Goal: Book appointment/travel/reservation

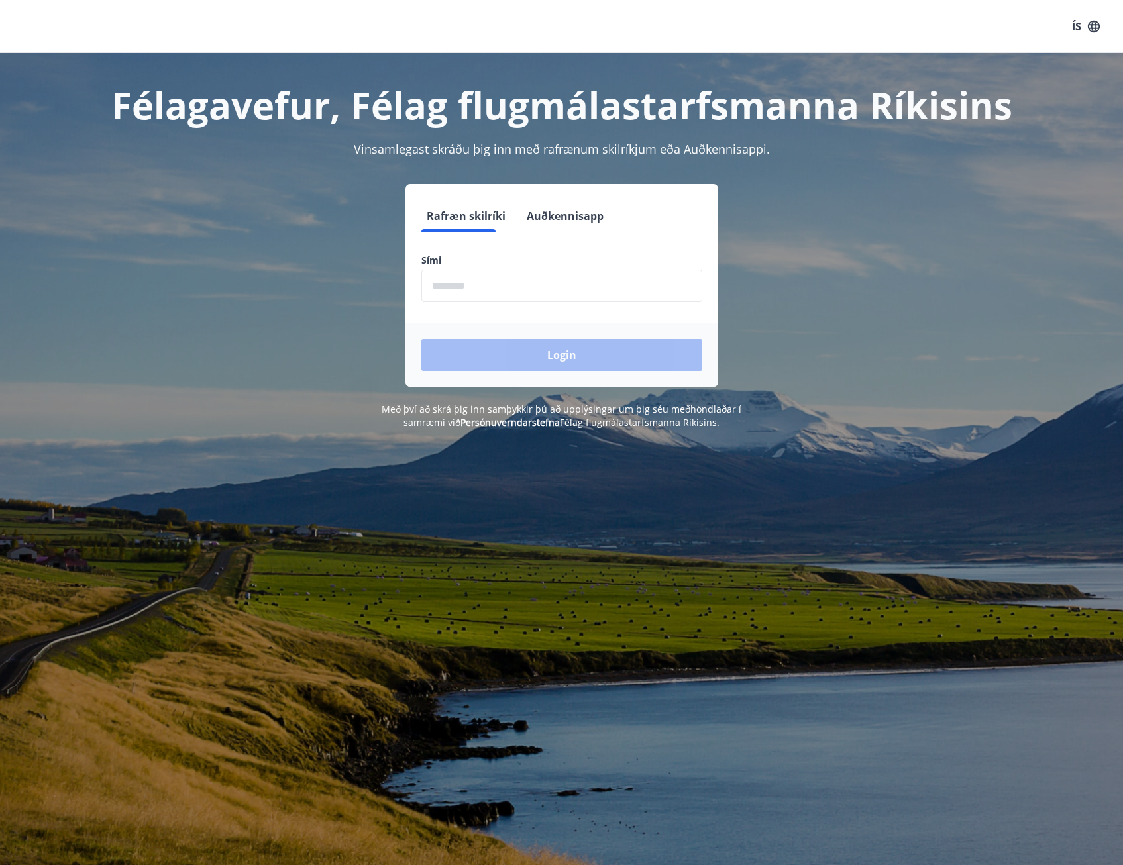
click at [605, 284] on input "phone" at bounding box center [561, 286] width 281 height 32
type input "********"
click at [573, 359] on button "Login" at bounding box center [561, 355] width 281 height 32
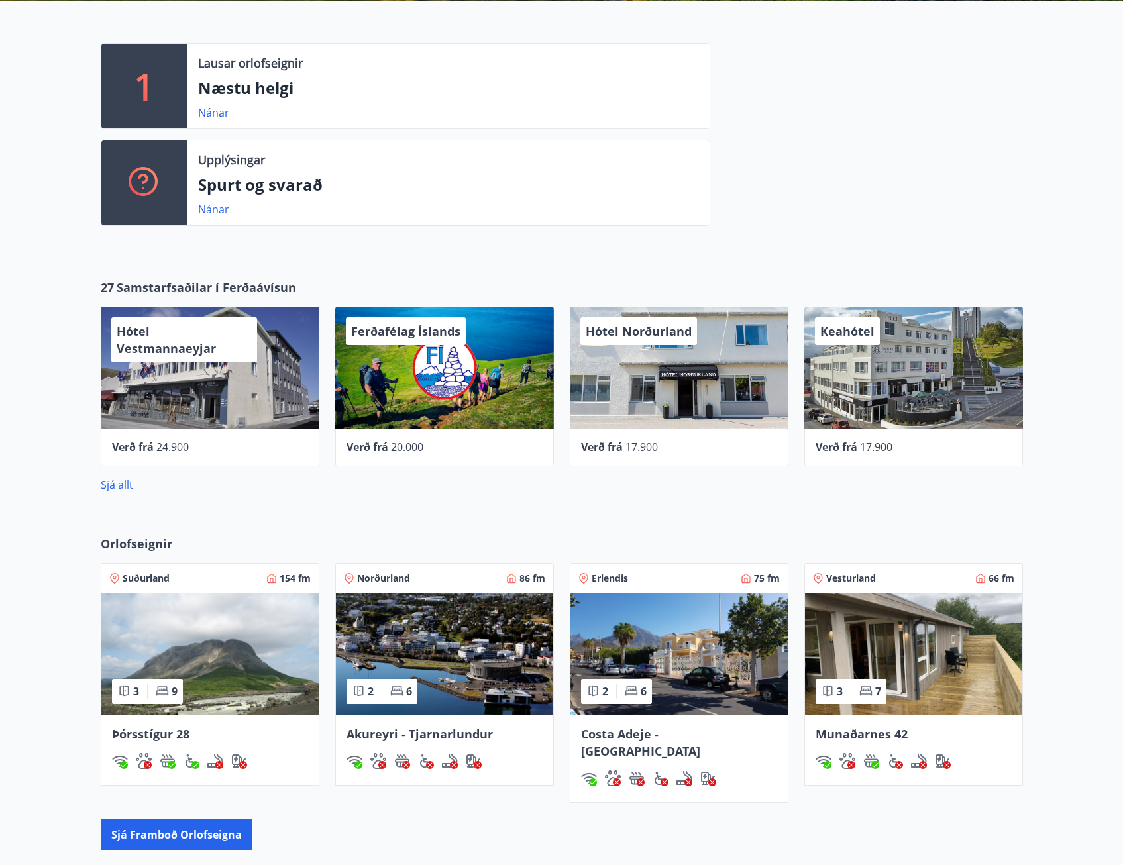
scroll to position [331, 0]
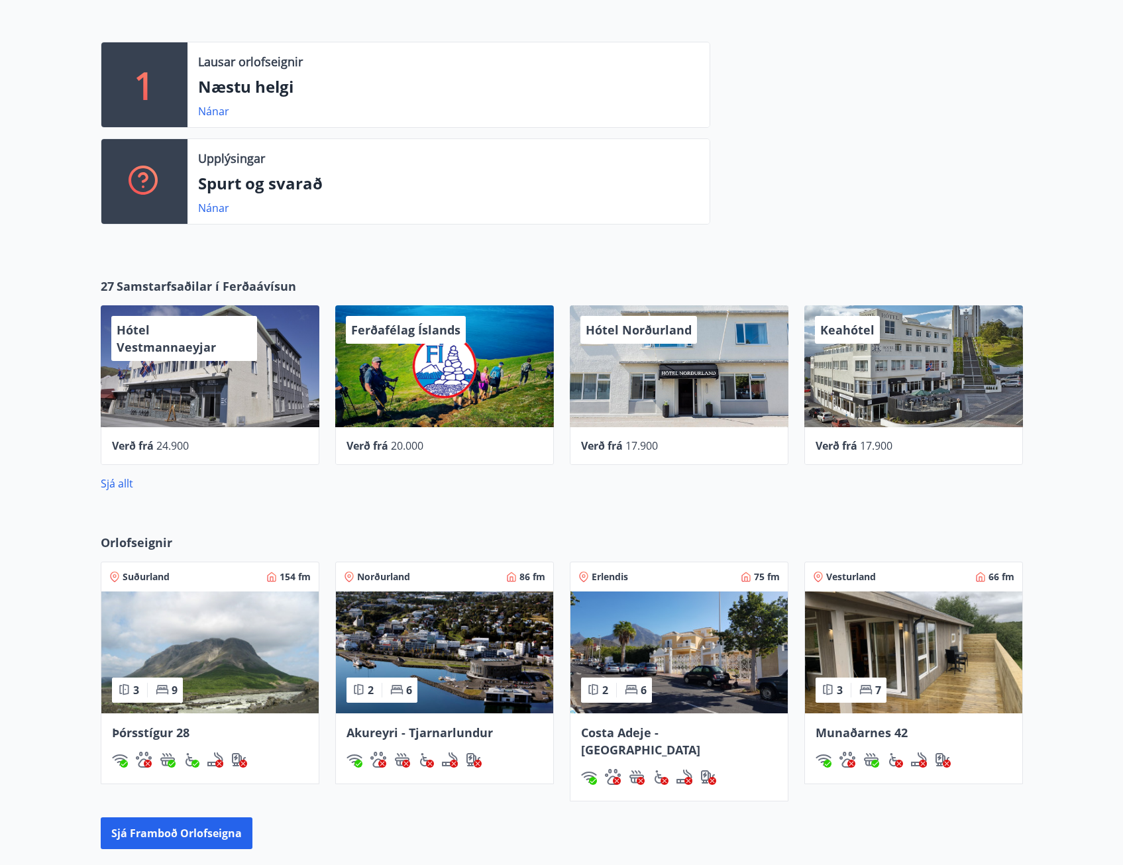
click at [187, 637] on img at bounding box center [209, 652] width 217 height 122
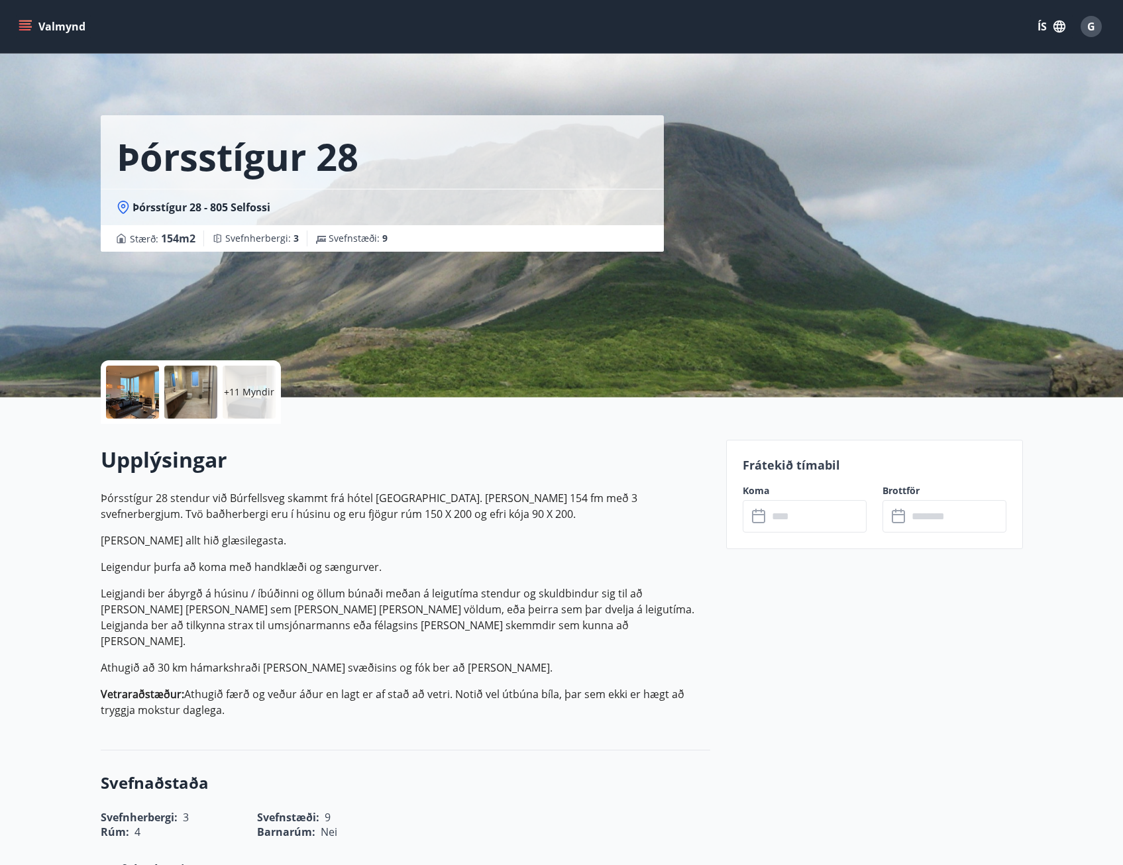
click at [136, 391] on div at bounding box center [132, 392] width 53 height 53
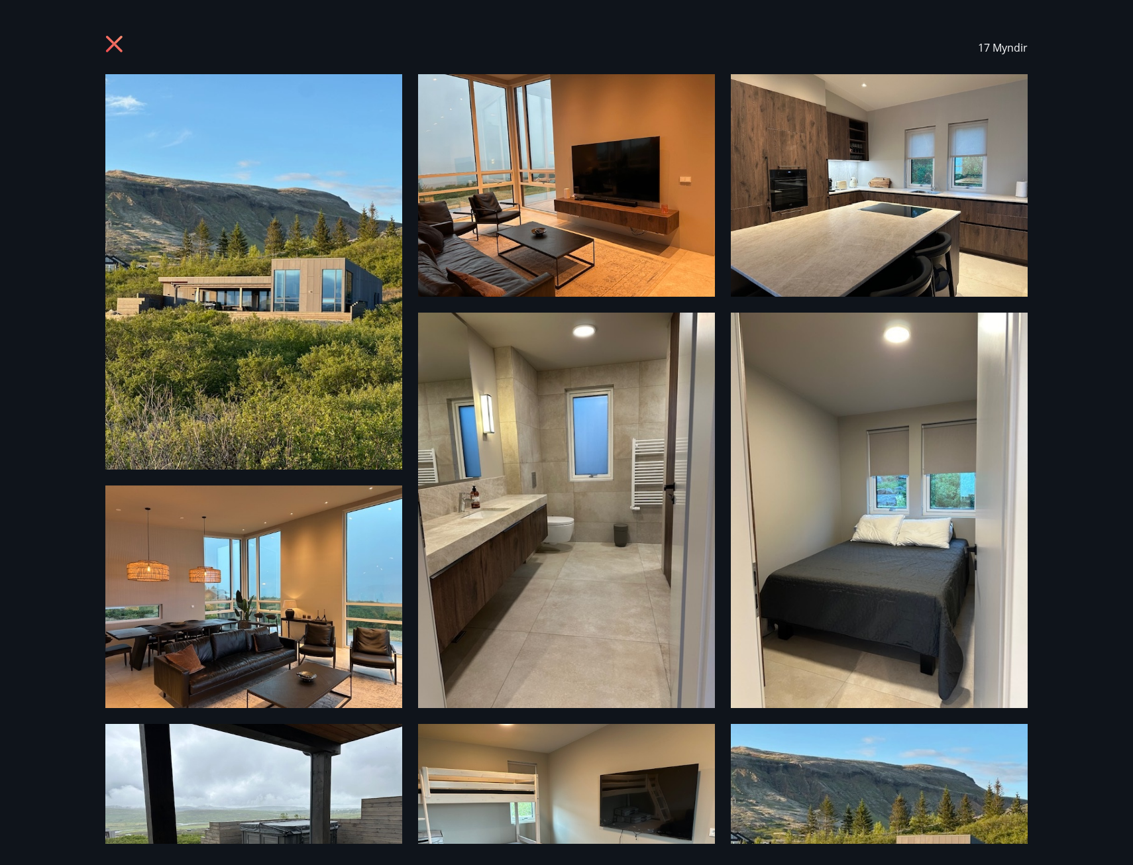
click at [336, 358] on img at bounding box center [253, 271] width 297 height 395
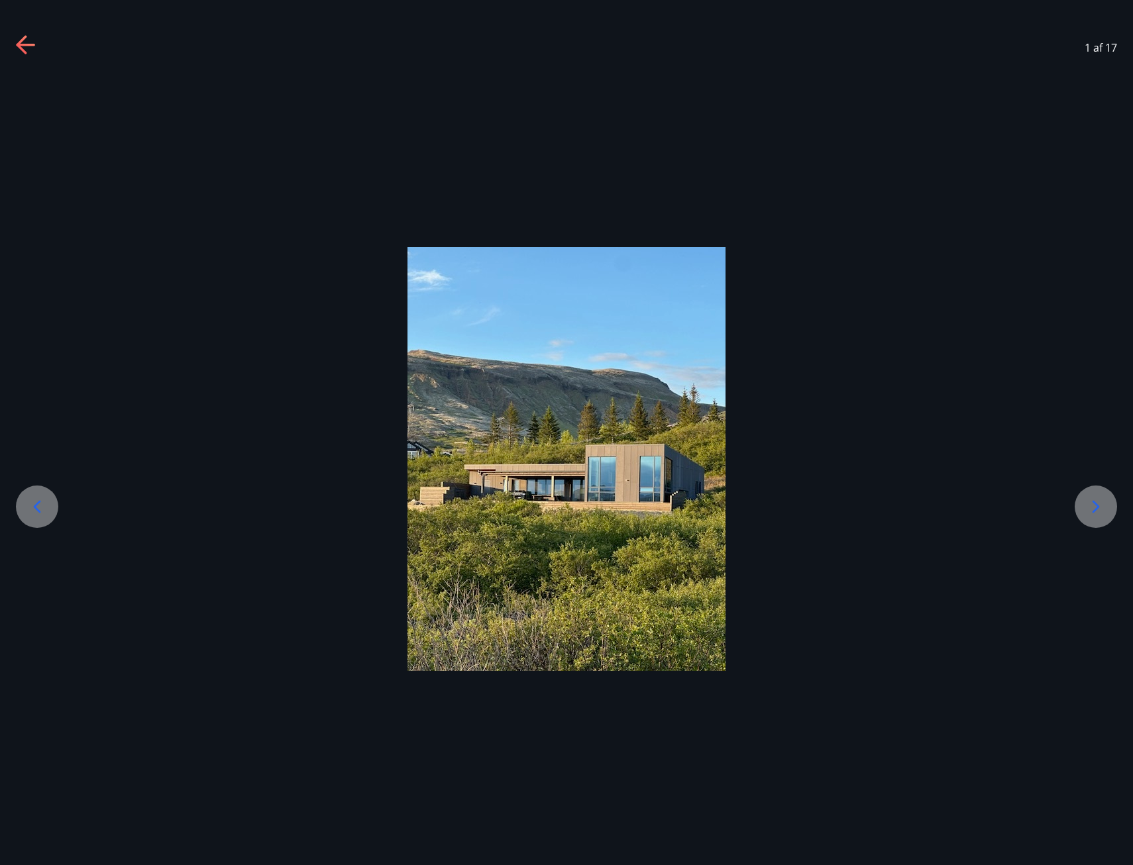
click at [525, 488] on img at bounding box center [566, 459] width 318 height 424
click at [28, 48] on icon at bounding box center [26, 45] width 21 height 21
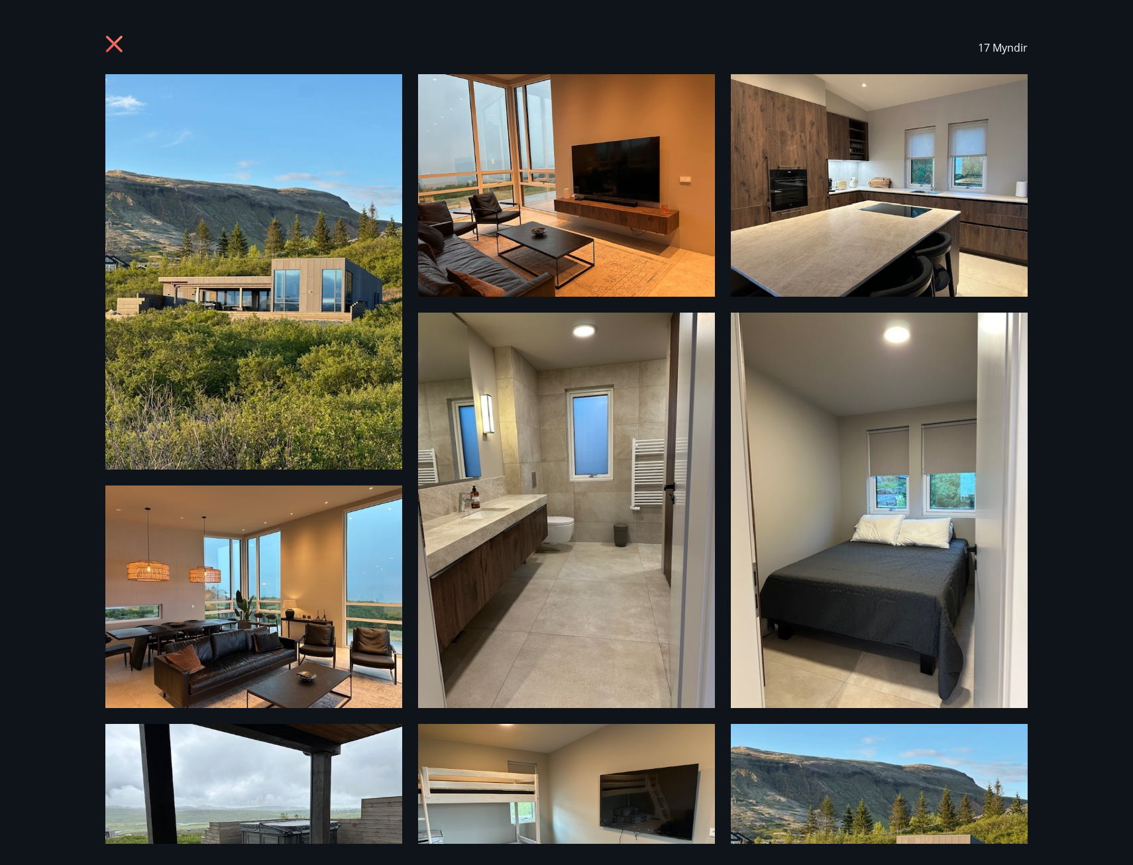
click at [117, 38] on icon at bounding box center [115, 45] width 21 height 21
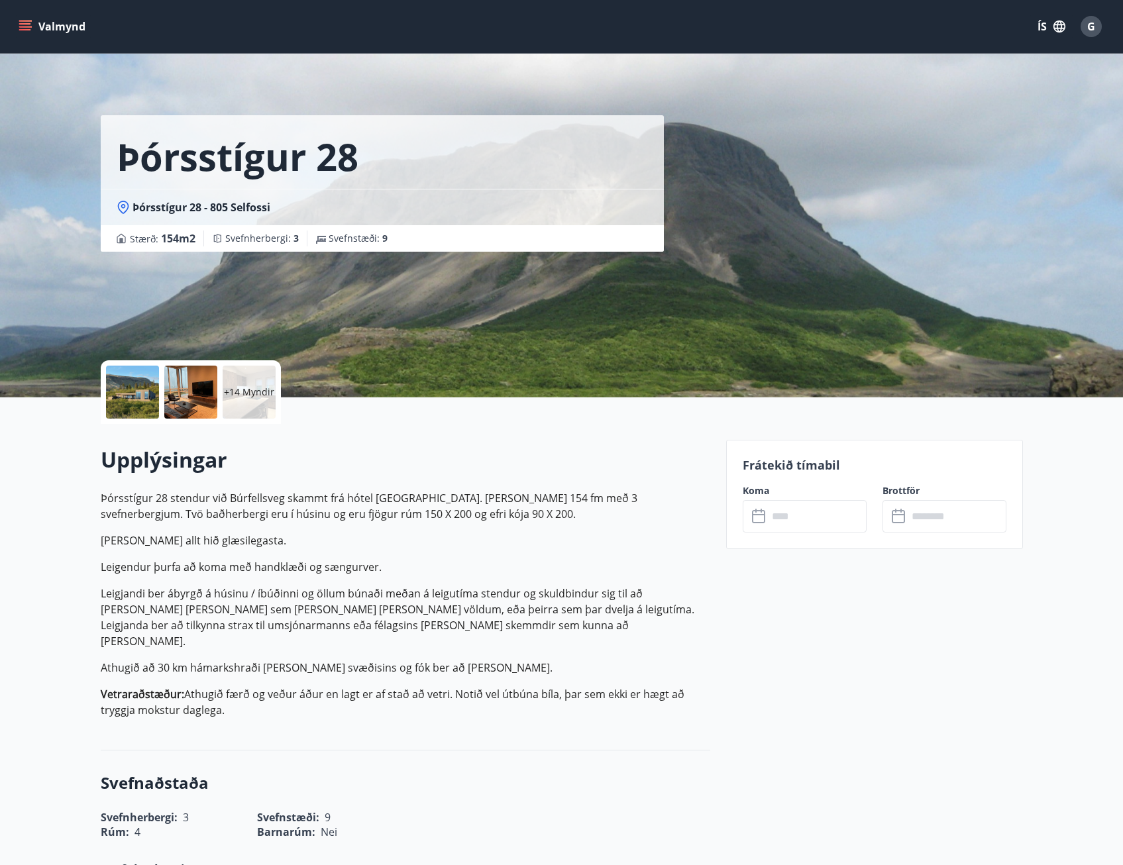
click at [799, 515] on input "text" at bounding box center [817, 516] width 99 height 32
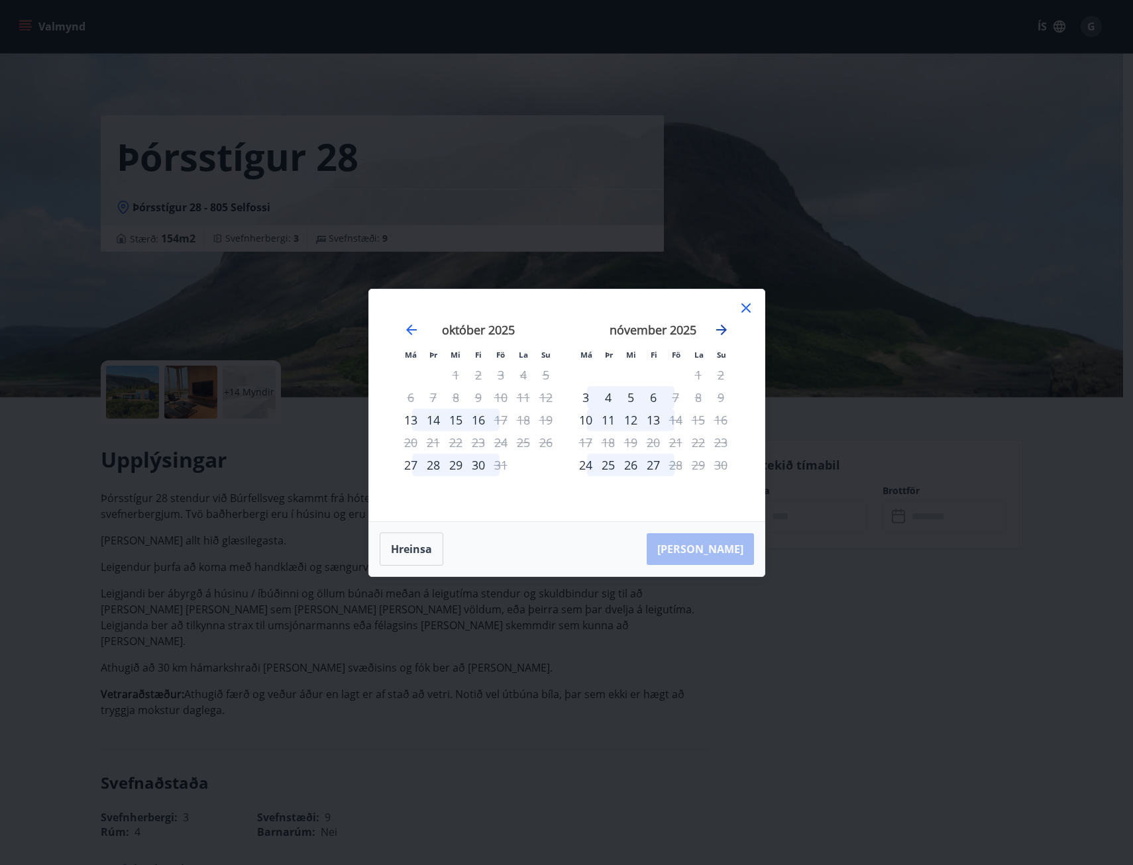
click at [724, 332] on icon "Move forward to switch to the next month." at bounding box center [721, 330] width 16 height 16
click at [680, 421] on div "19" at bounding box center [675, 420] width 23 height 23
click at [722, 418] on div "21" at bounding box center [720, 420] width 23 height 23
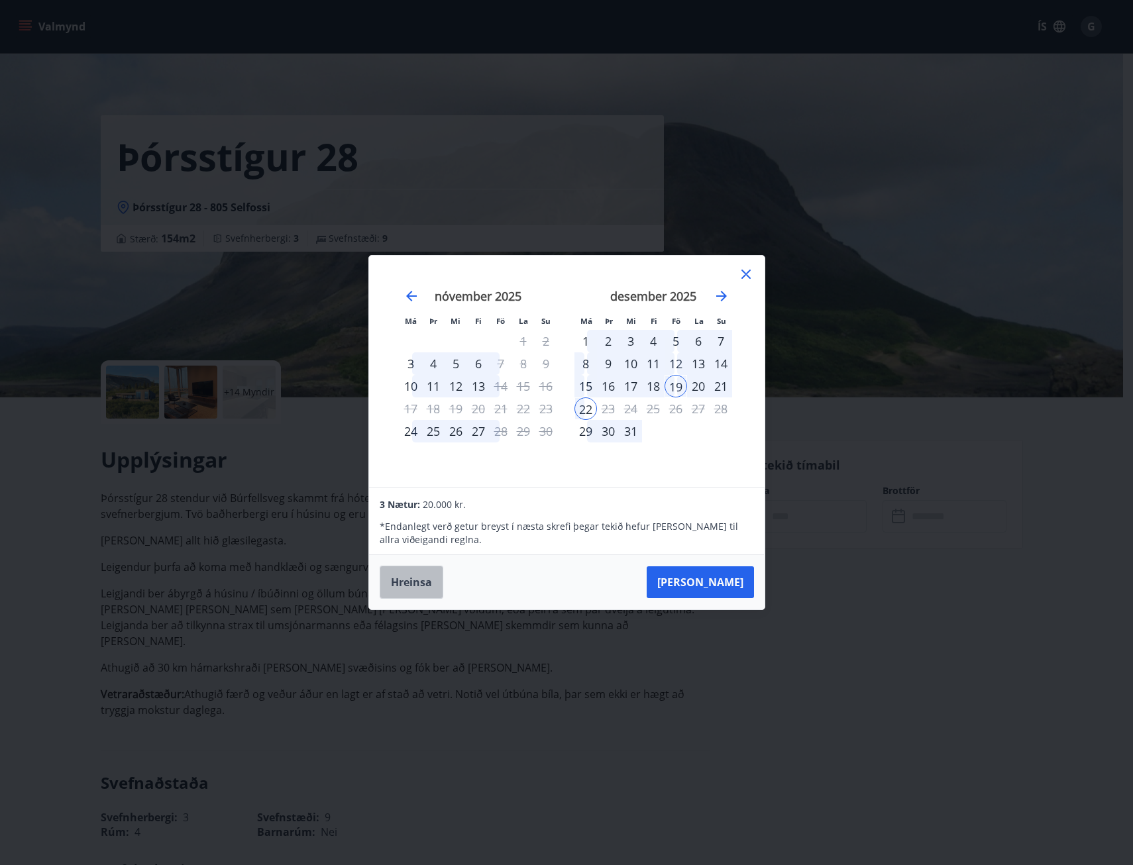
click at [423, 585] on button "Hreinsa" at bounding box center [411, 582] width 64 height 33
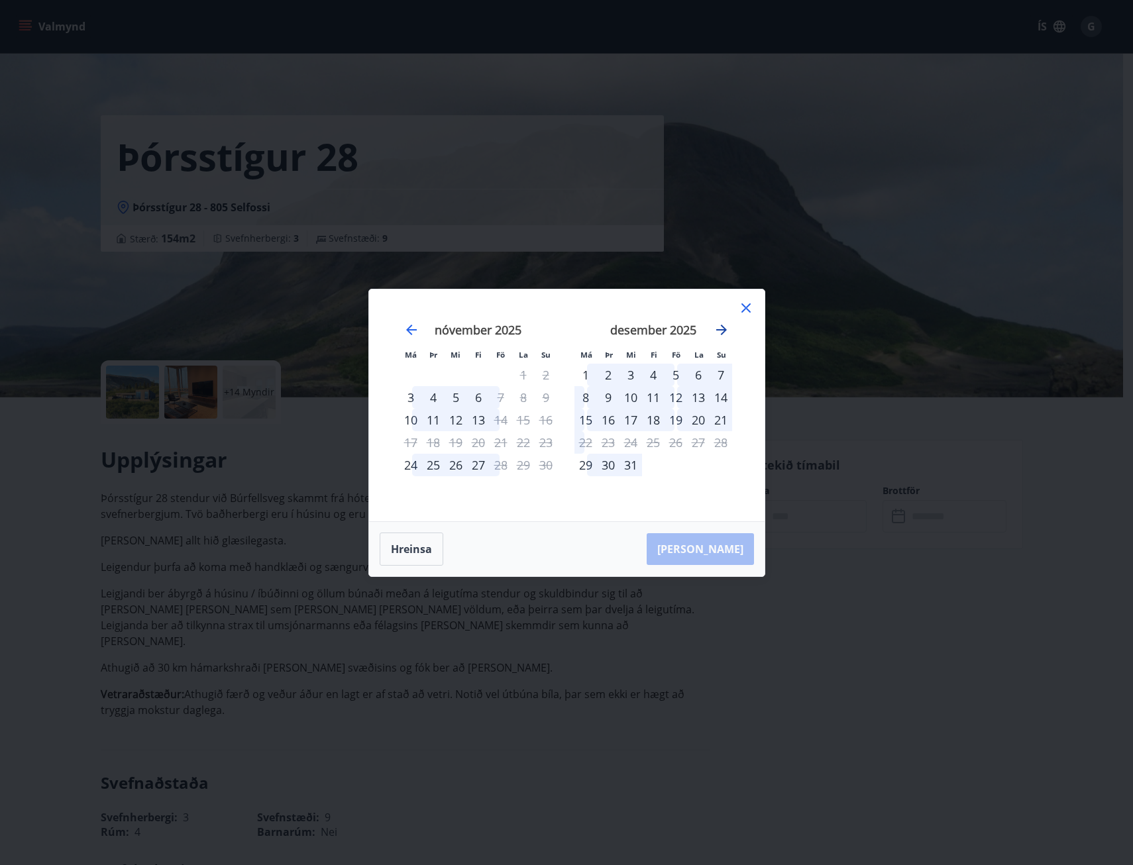
click at [727, 328] on icon "Move forward to switch to the next month." at bounding box center [721, 330] width 16 height 16
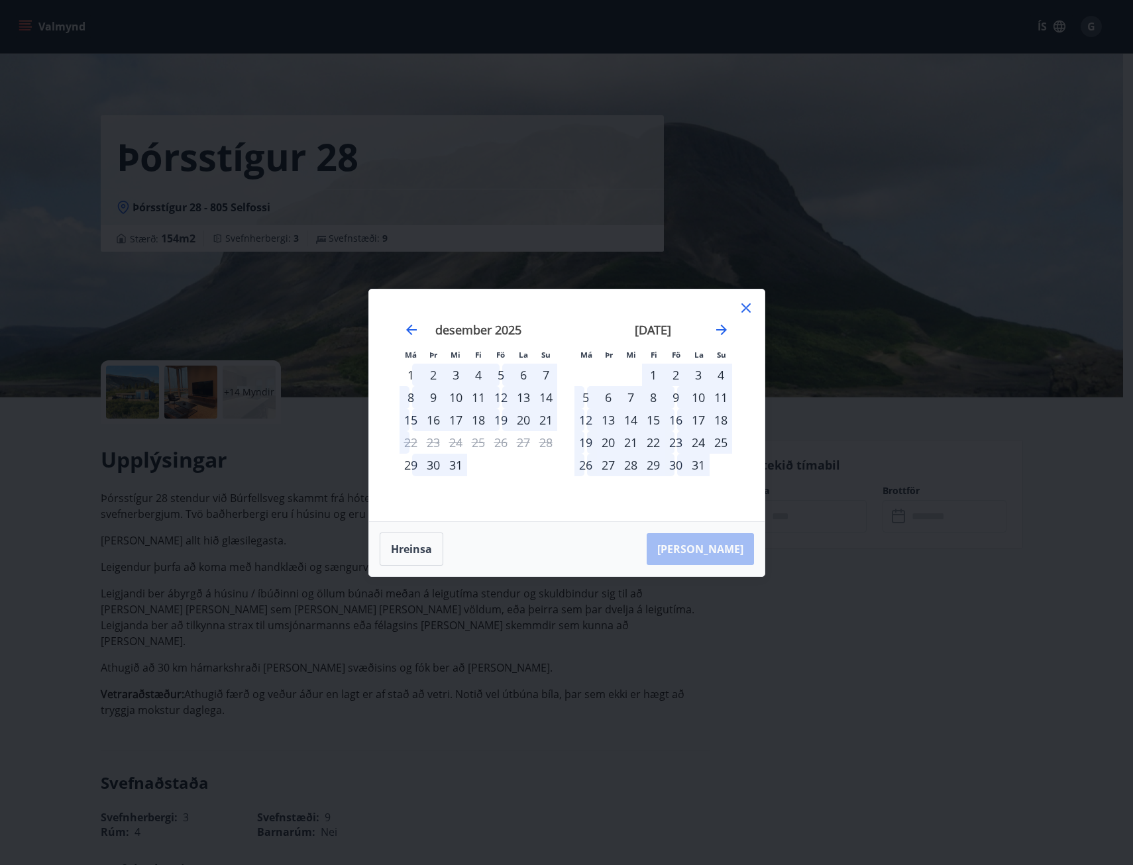
click at [750, 309] on icon at bounding box center [746, 308] width 16 height 16
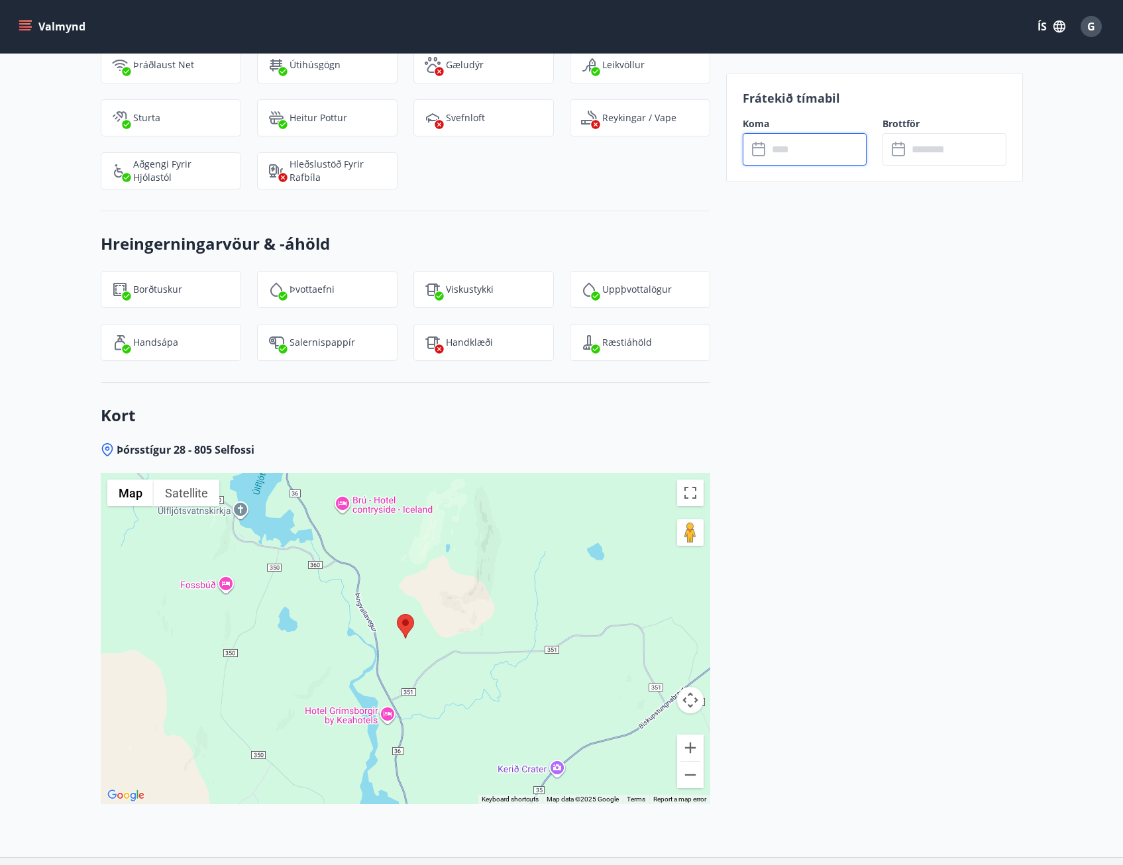
scroll to position [1758, 0]
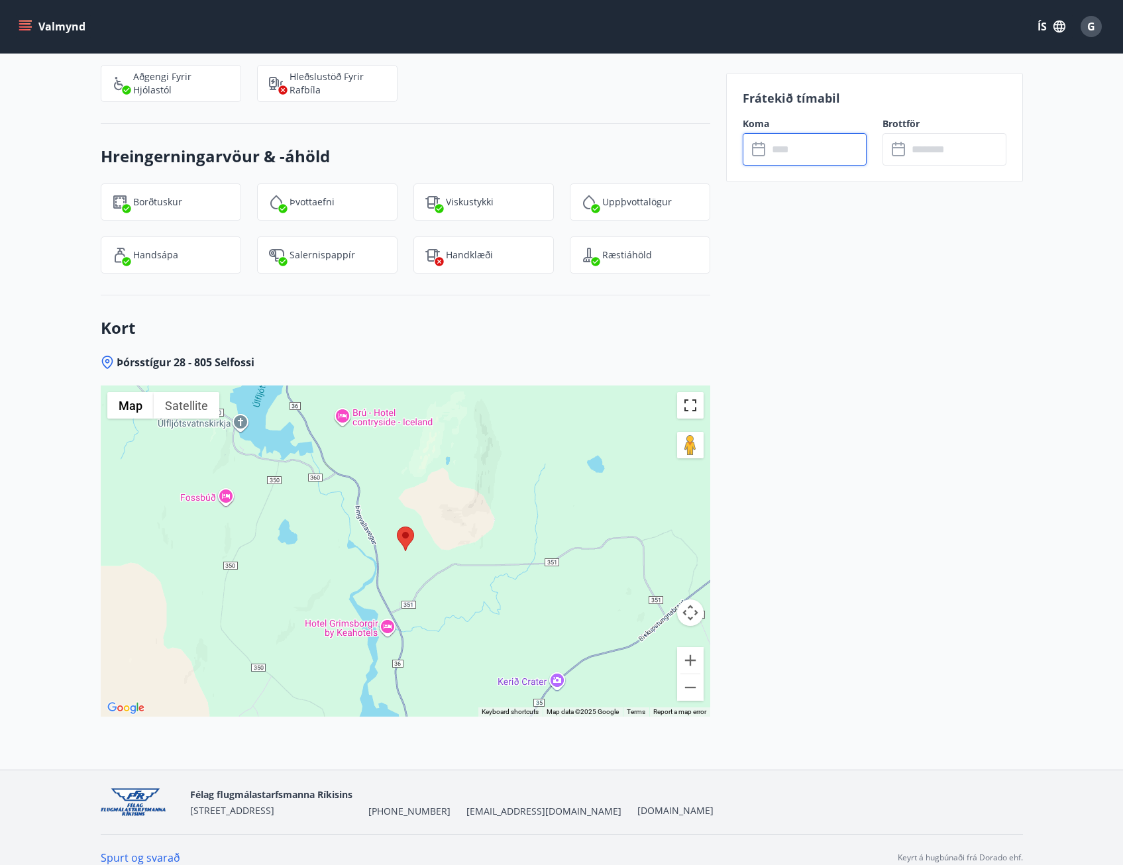
click at [695, 392] on button "Toggle fullscreen view" at bounding box center [690, 405] width 26 height 26
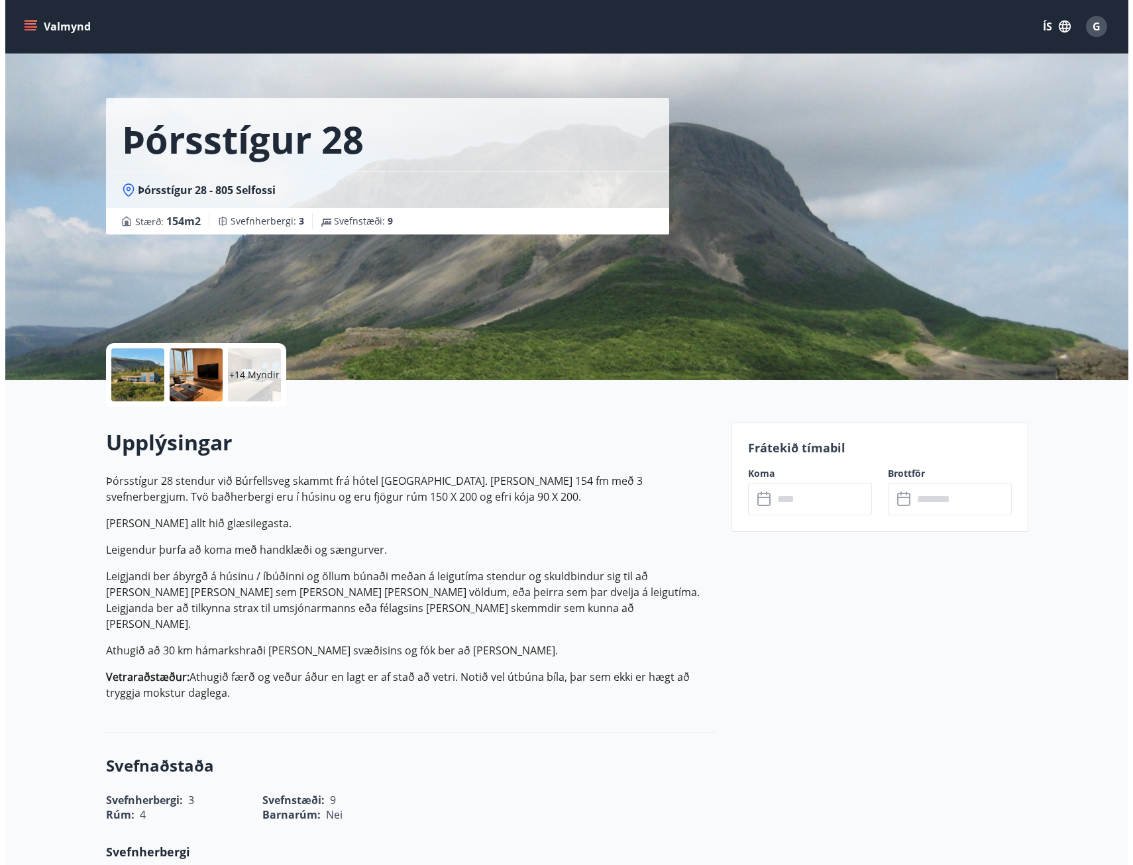
scroll to position [66, 0]
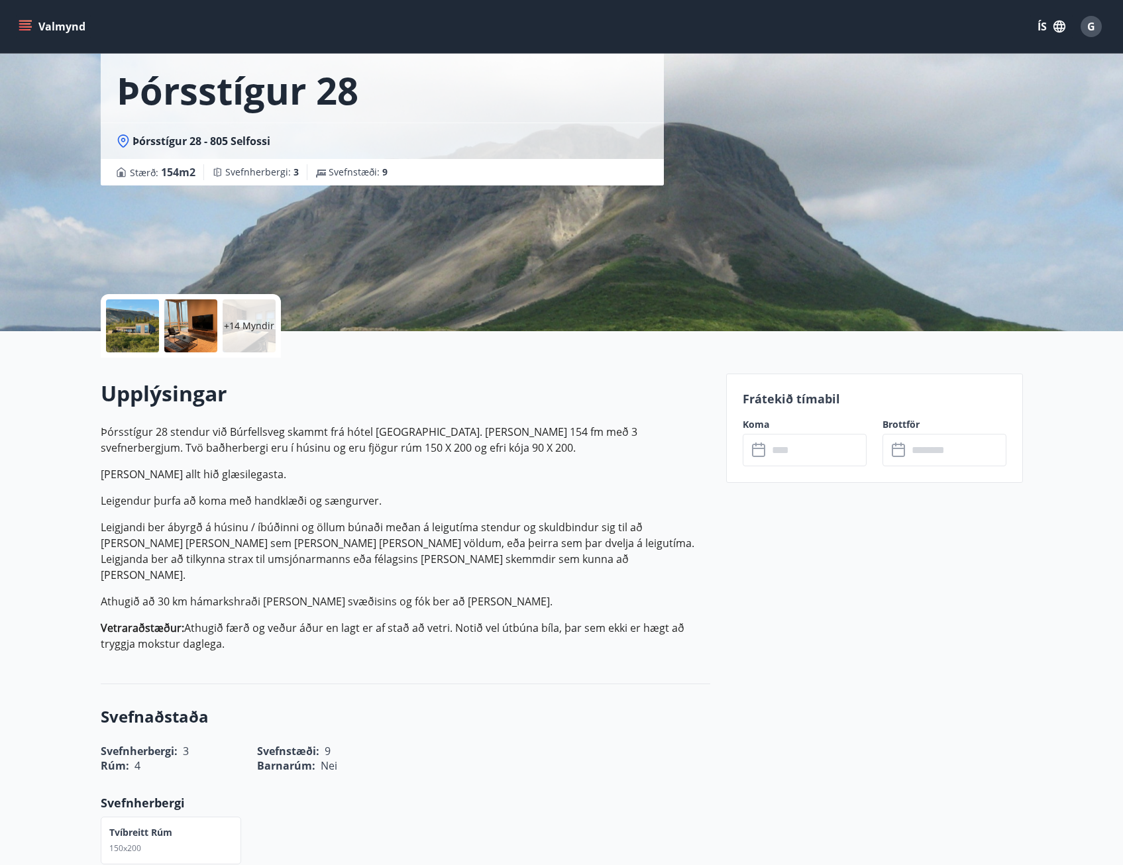
click at [119, 321] on div at bounding box center [132, 325] width 53 height 53
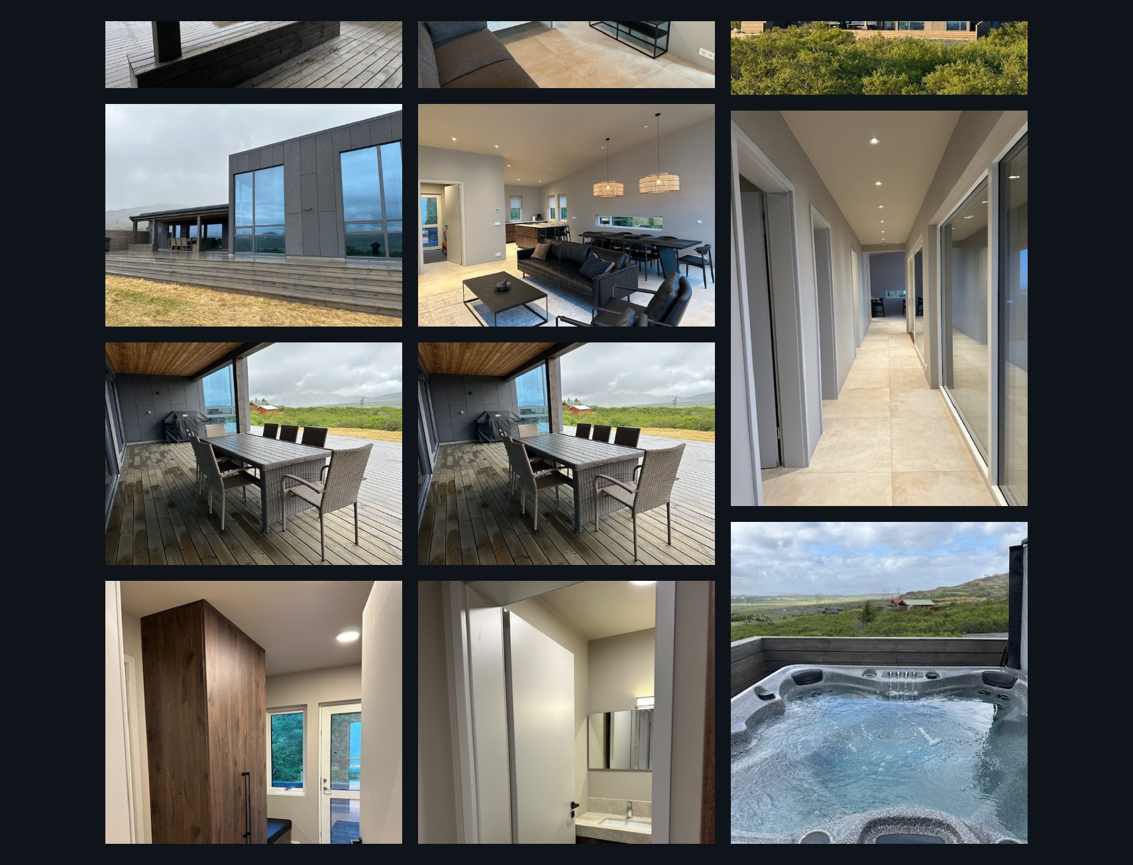
scroll to position [861, 0]
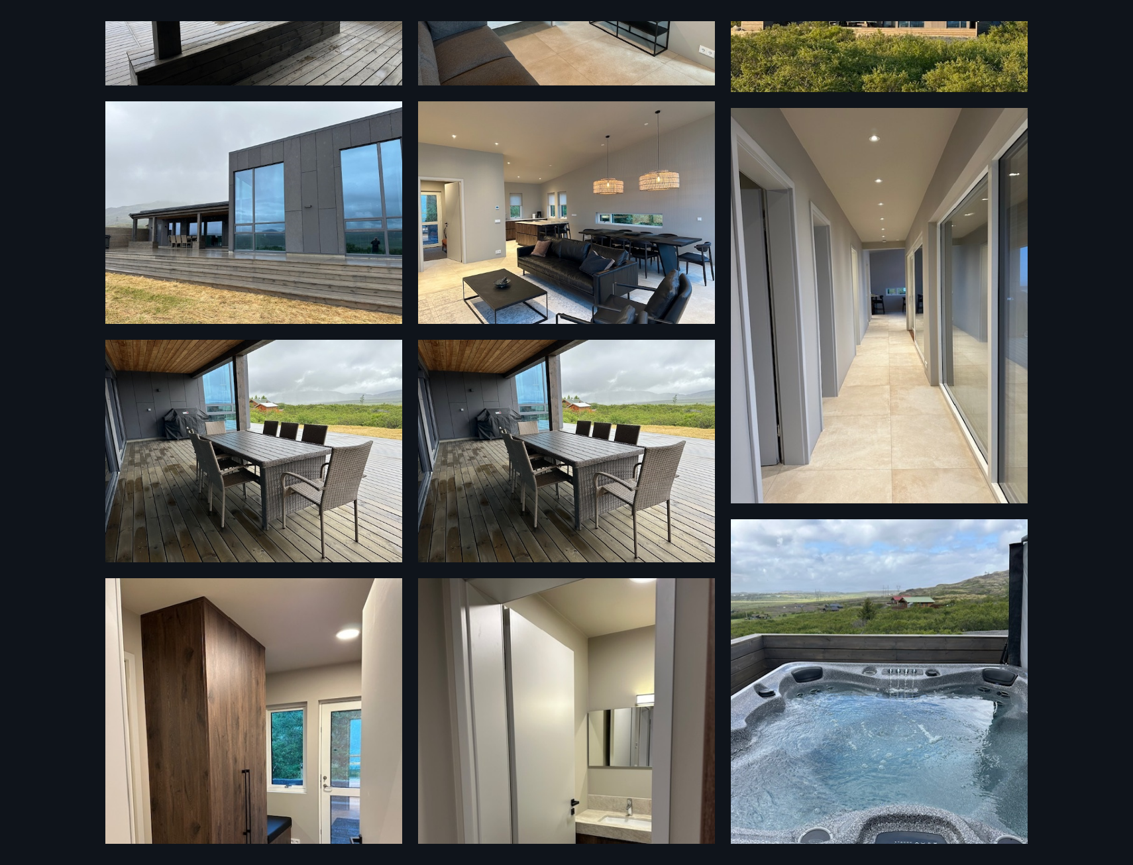
click at [611, 284] on img at bounding box center [566, 212] width 297 height 223
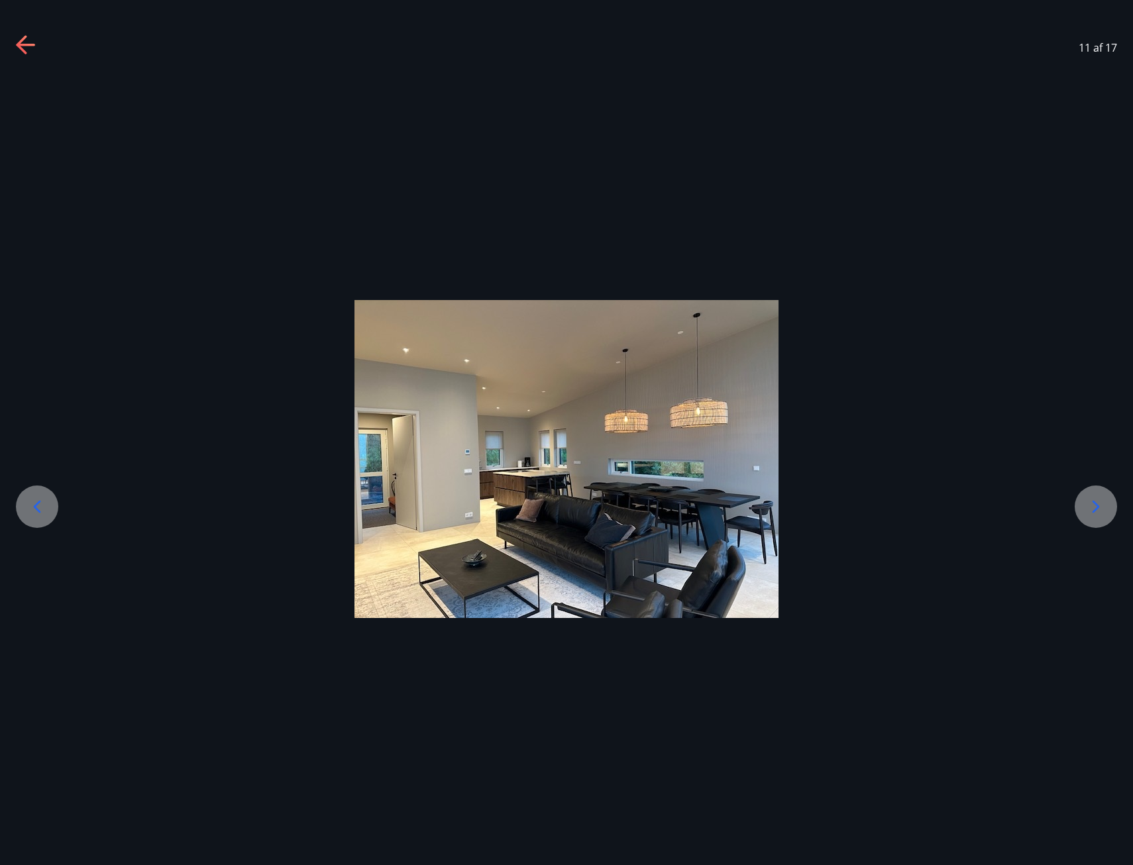
click at [34, 35] on icon at bounding box center [26, 45] width 21 height 21
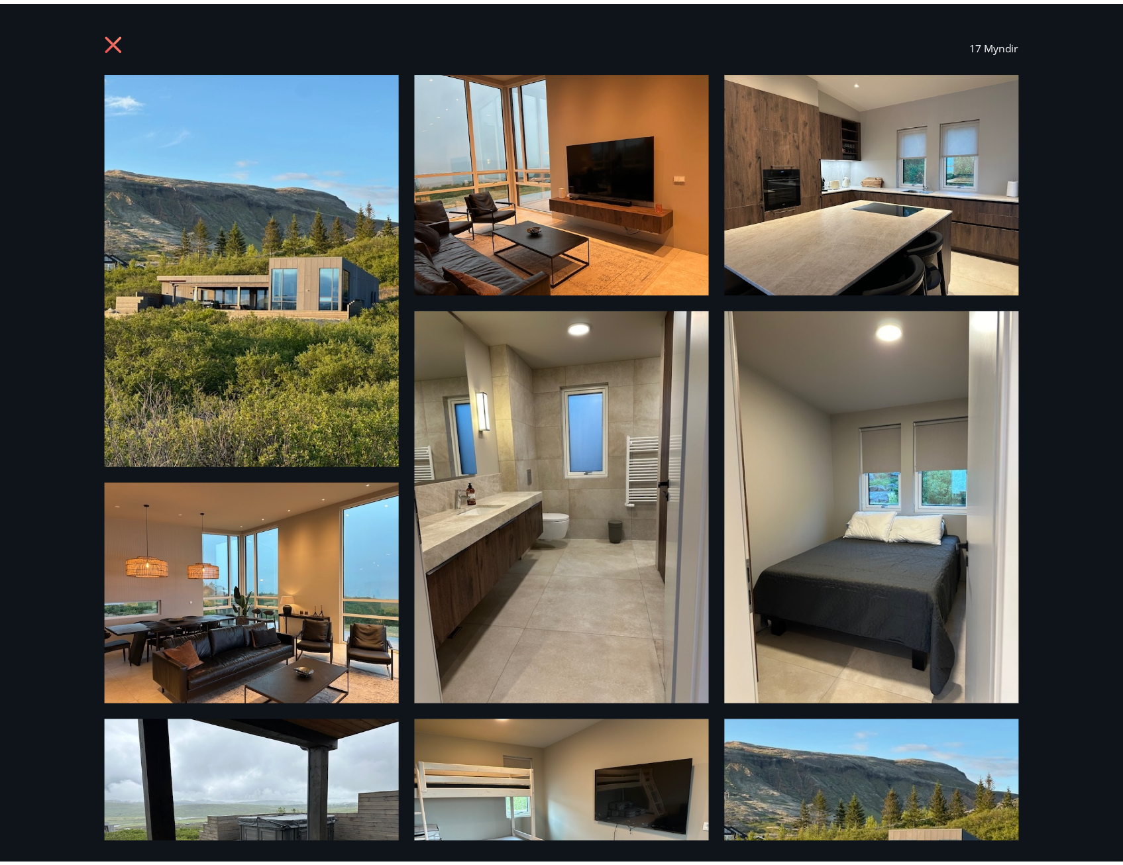
scroll to position [0, 0]
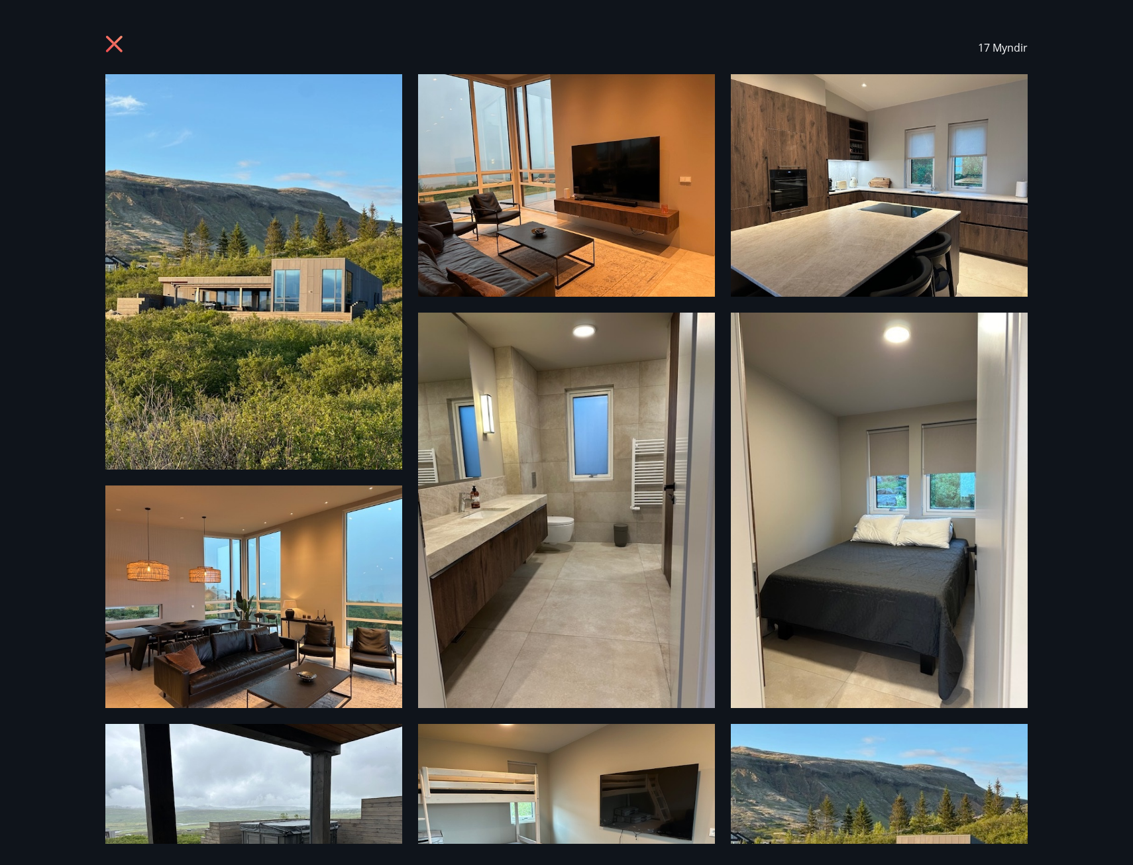
click at [118, 40] on icon at bounding box center [114, 44] width 17 height 17
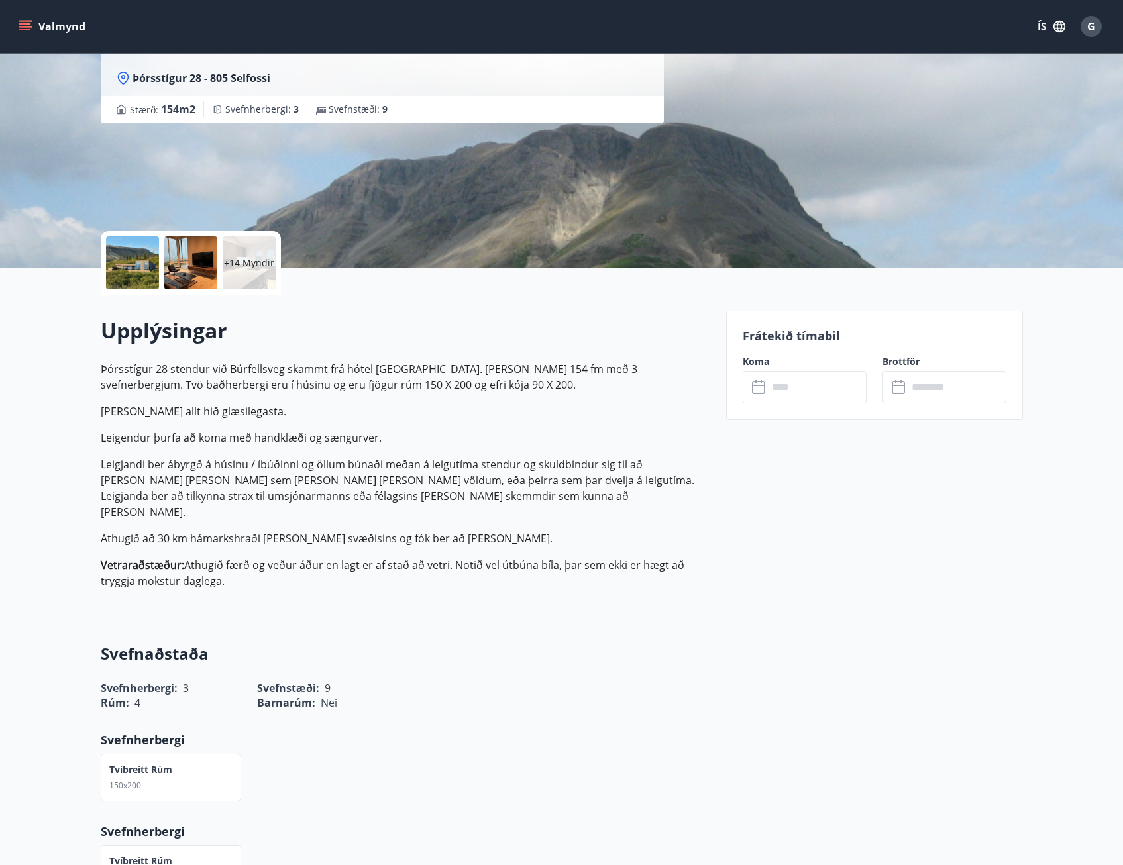
scroll to position [132, 0]
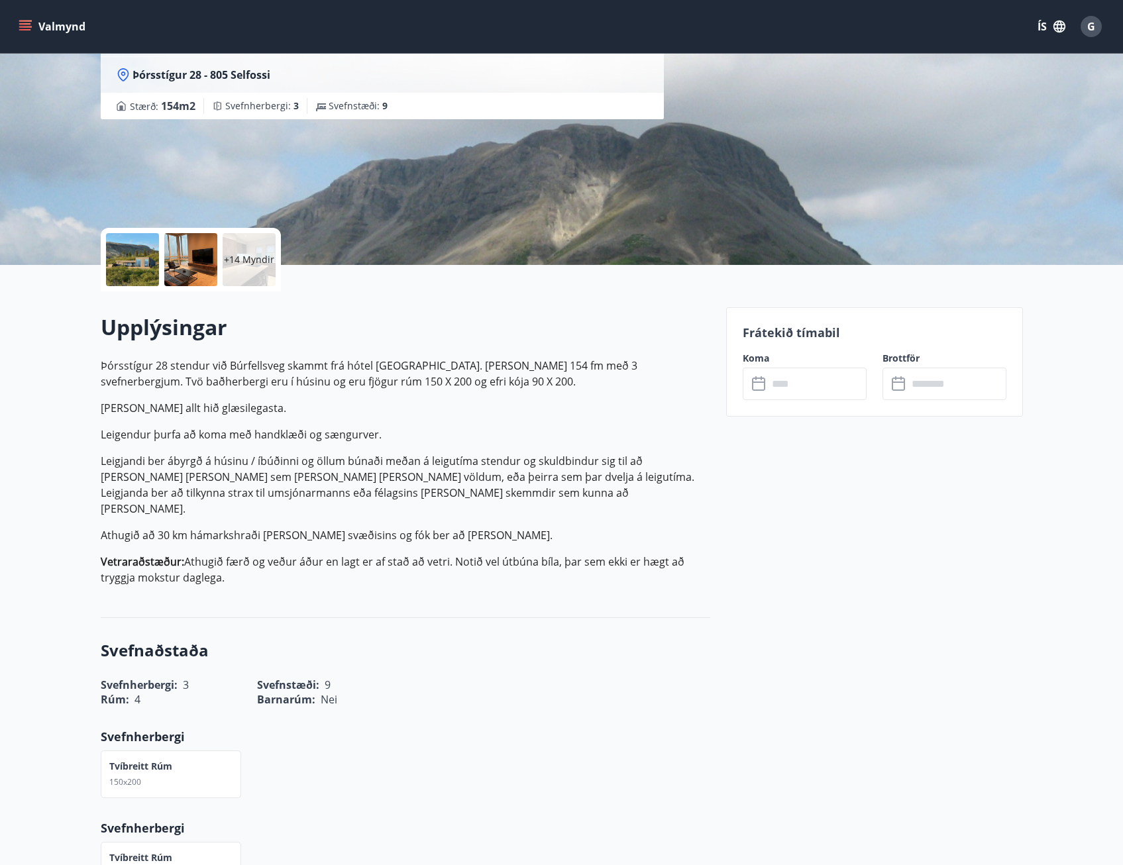
click at [813, 383] on input "text" at bounding box center [817, 384] width 99 height 32
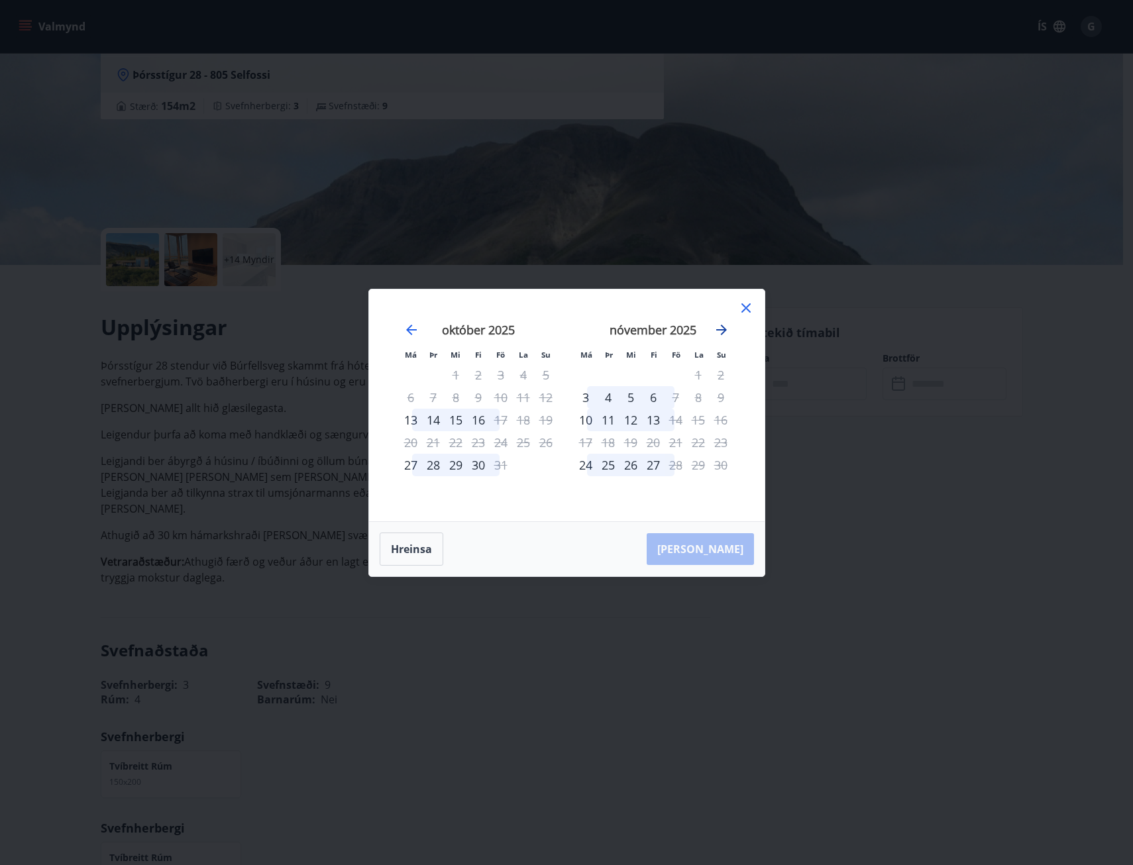
click at [721, 326] on icon "Move forward to switch to the next month." at bounding box center [721, 330] width 16 height 16
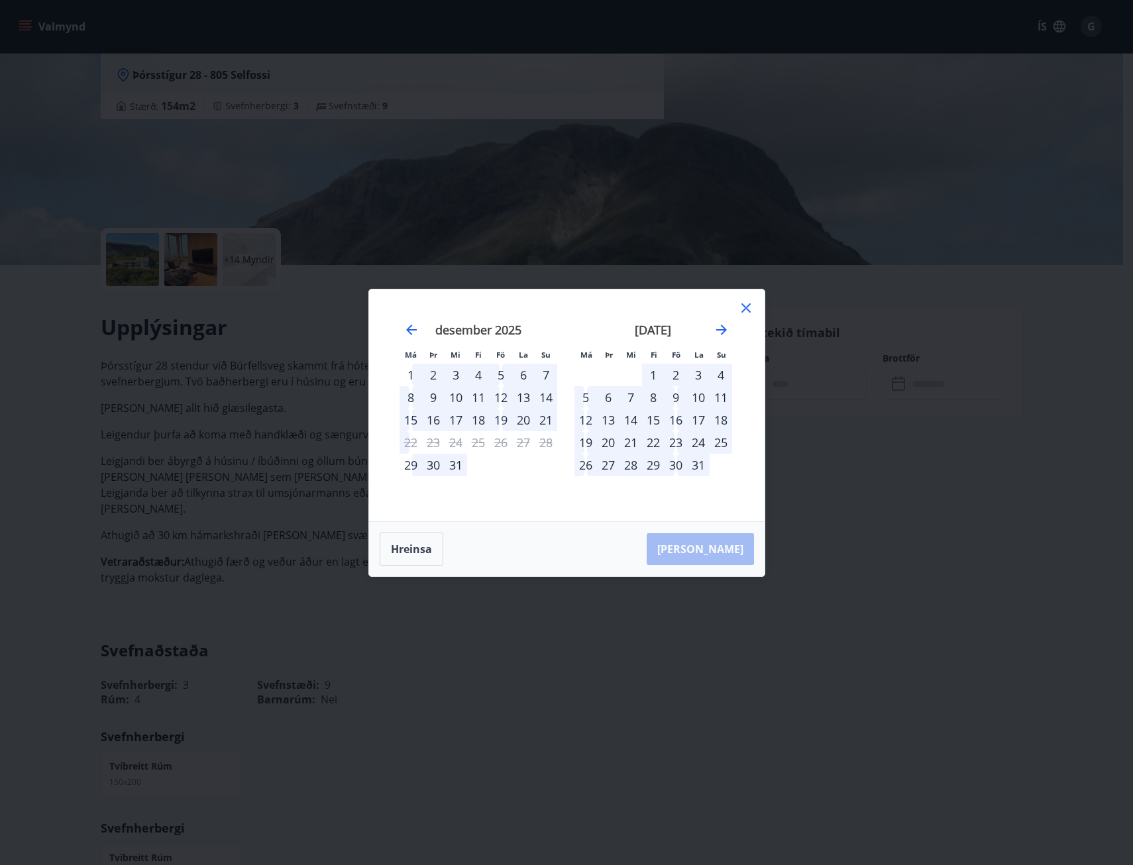
click at [683, 415] on div "16" at bounding box center [675, 420] width 23 height 23
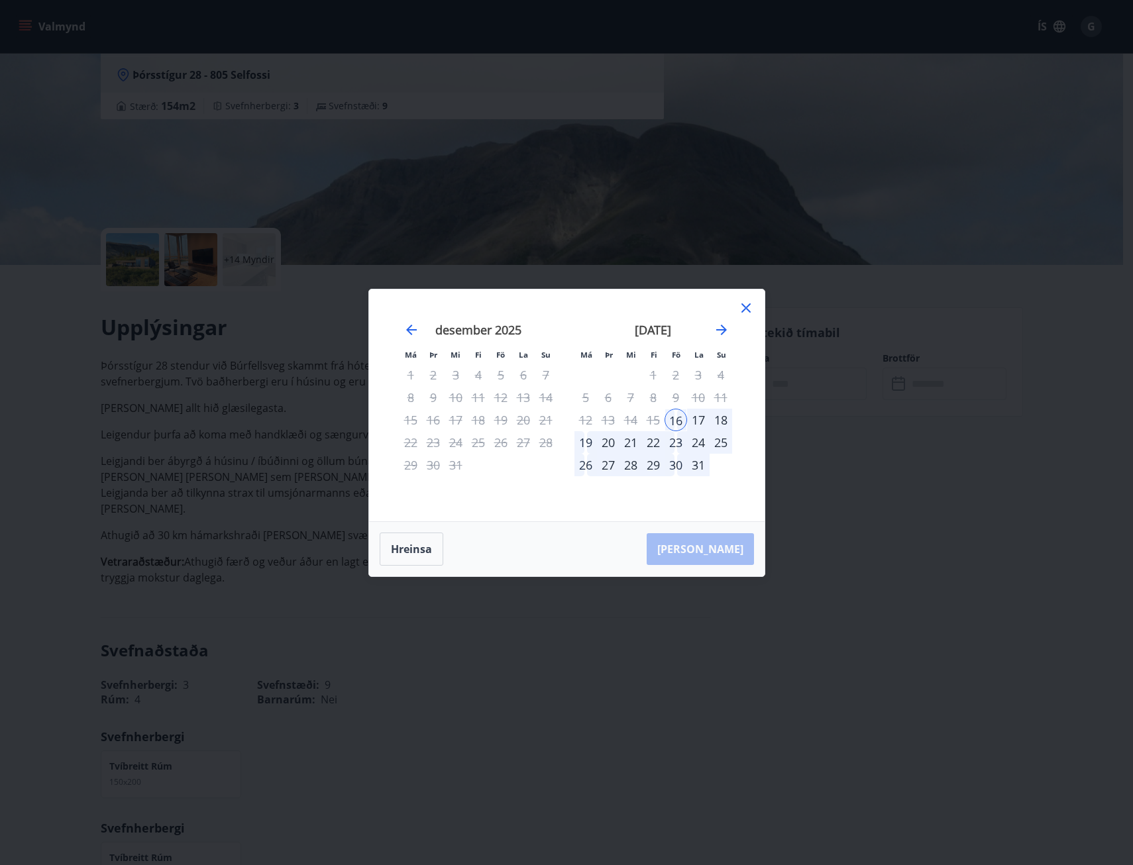
click at [724, 416] on div "18" at bounding box center [720, 420] width 23 height 23
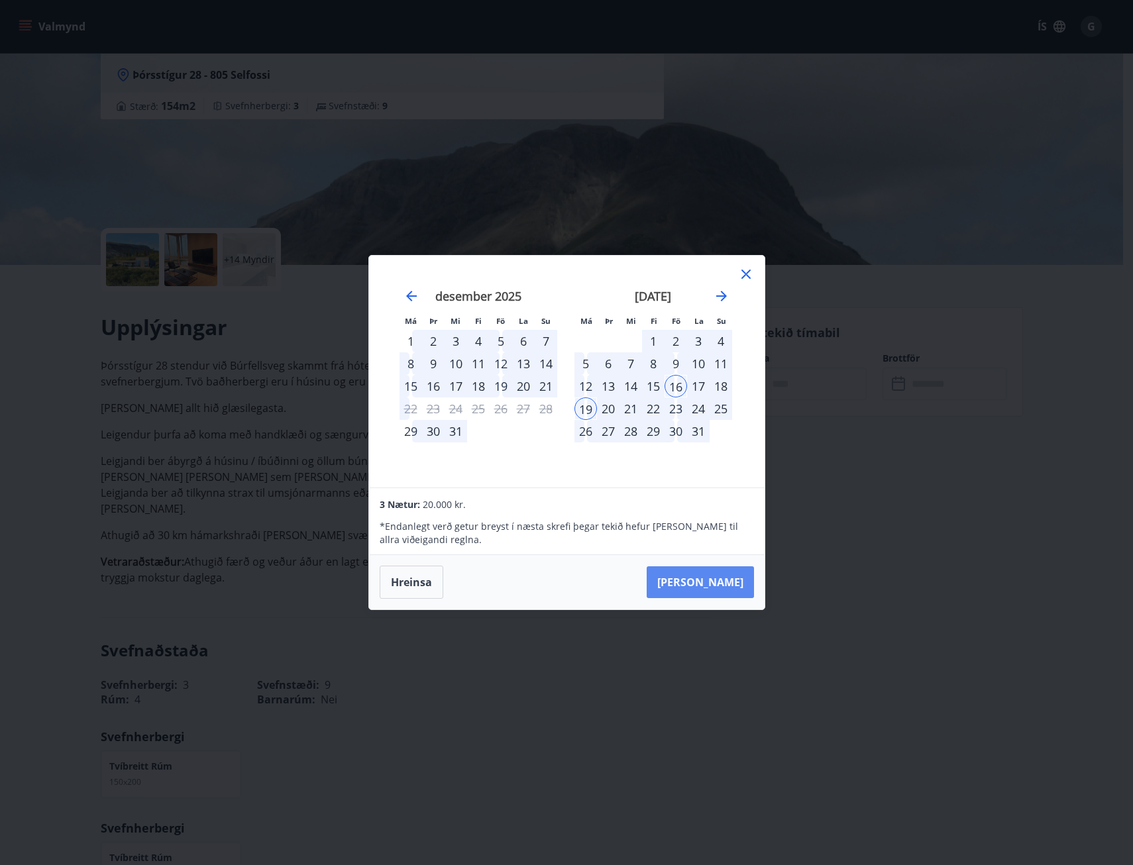
click at [715, 580] on button "Taka Frá" at bounding box center [699, 582] width 107 height 32
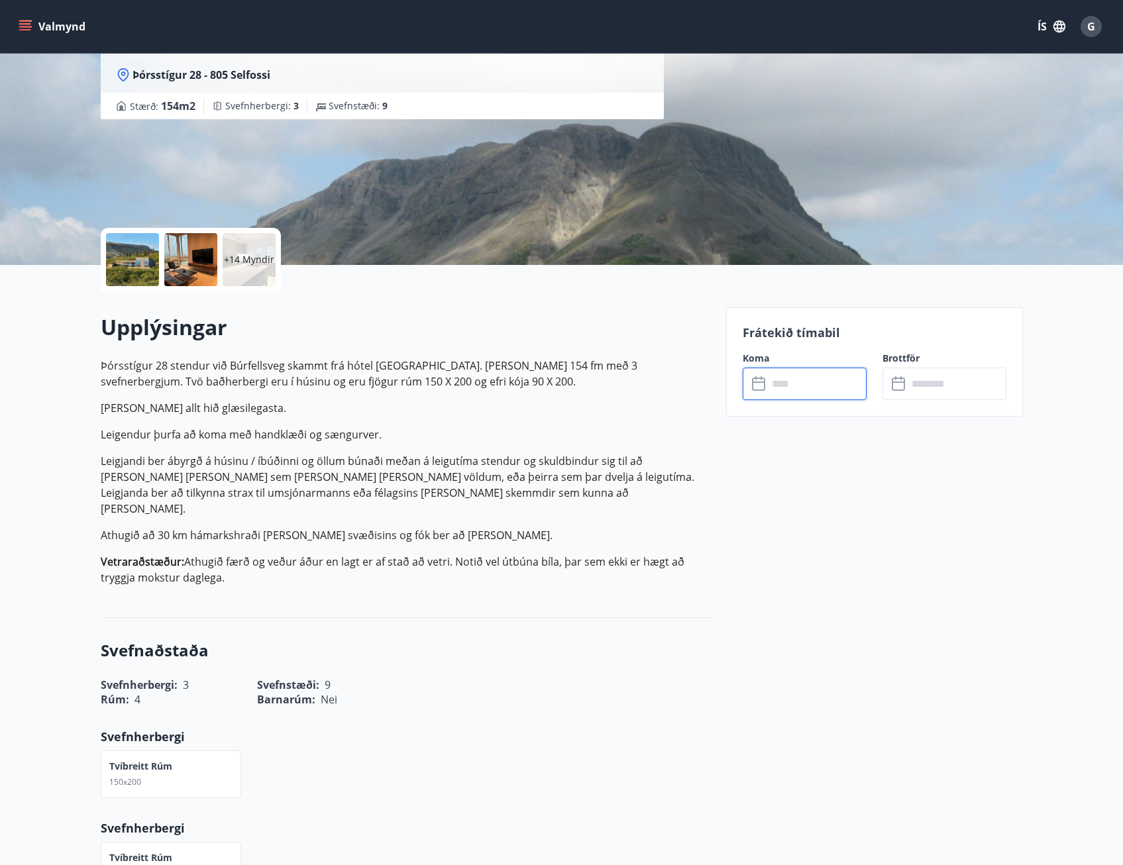
type input "******"
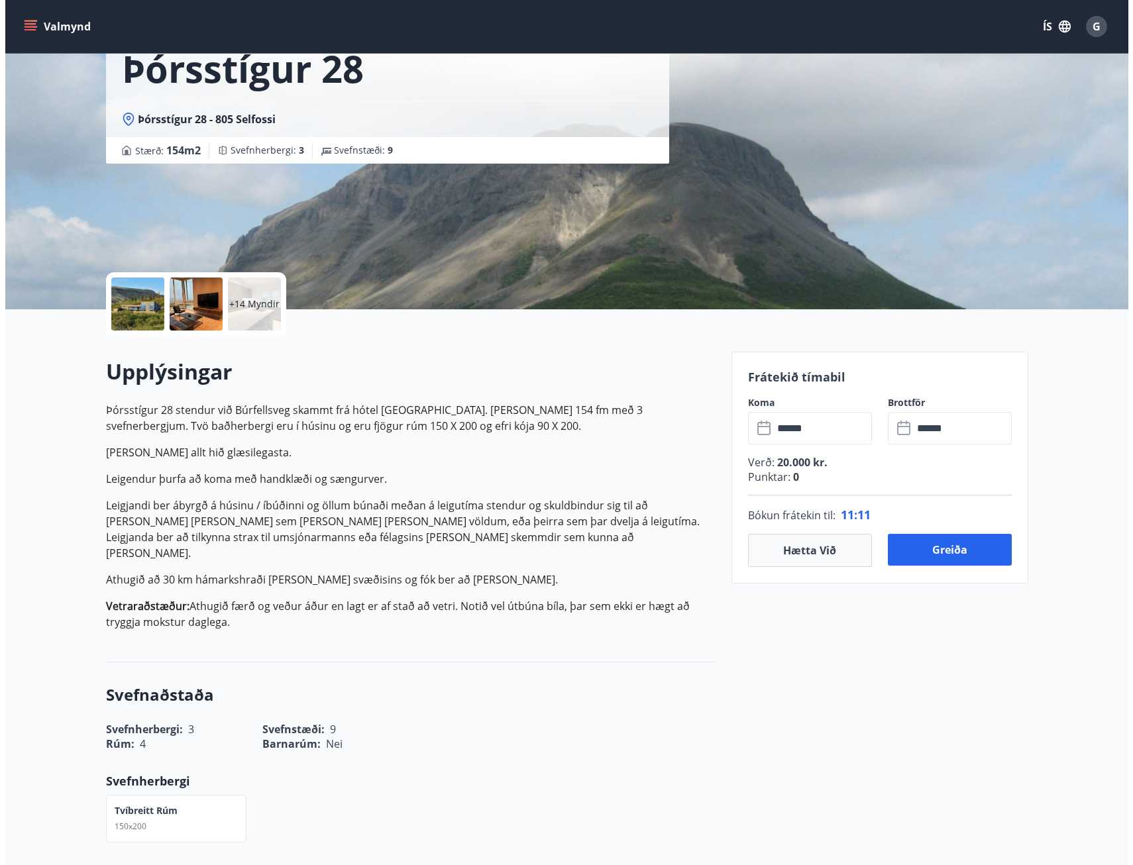
scroll to position [0, 0]
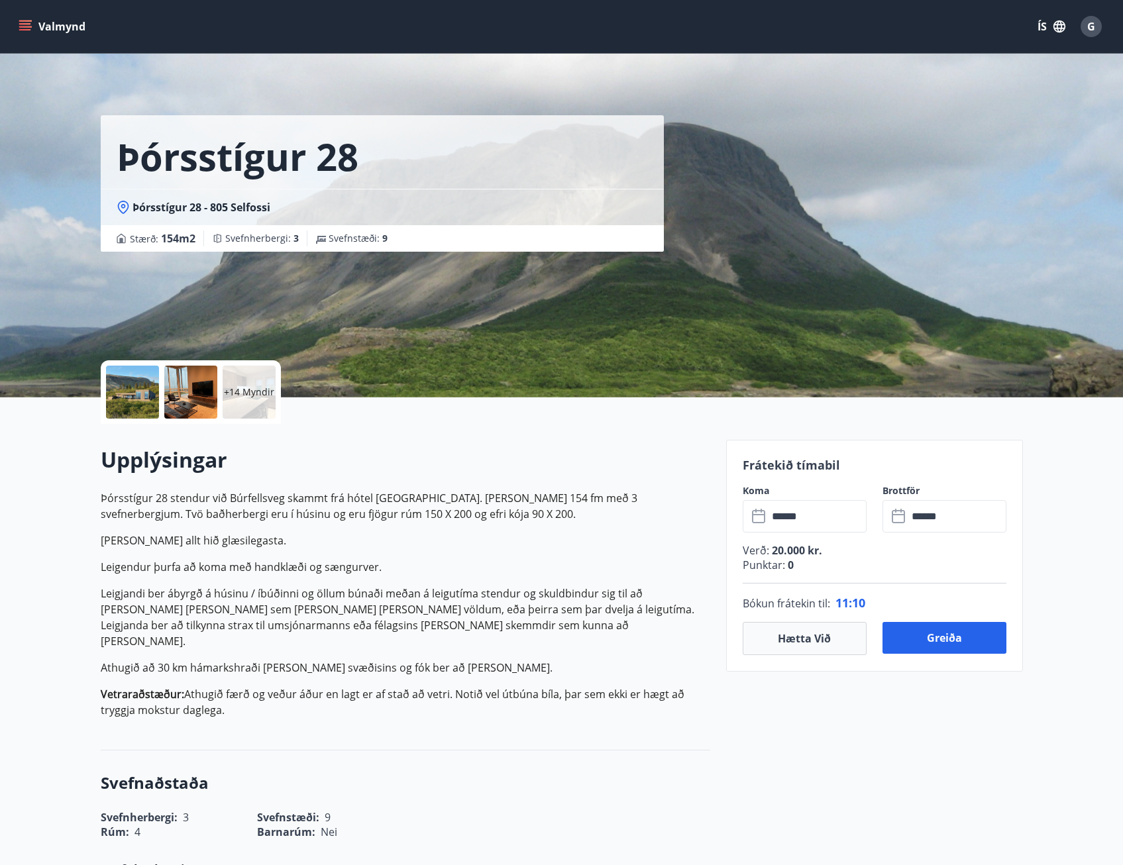
click at [205, 393] on div at bounding box center [190, 392] width 53 height 53
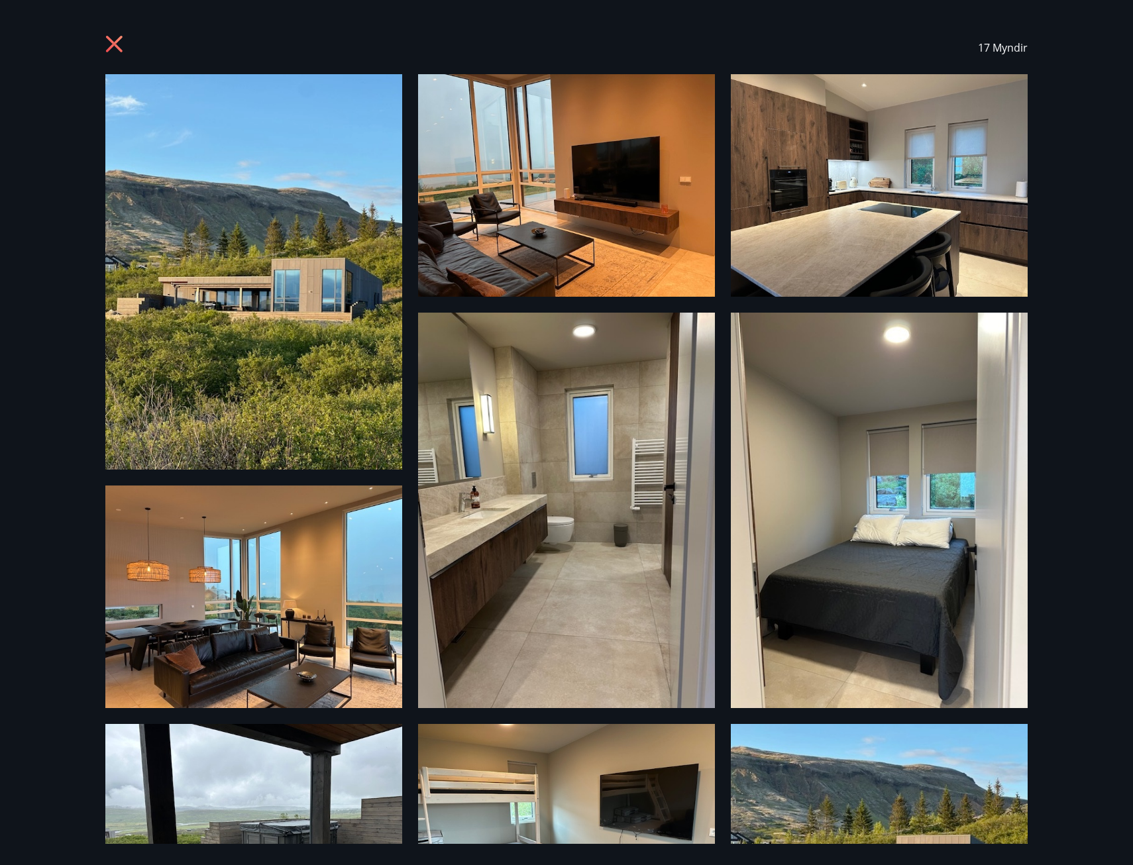
click at [116, 40] on icon at bounding box center [115, 45] width 21 height 21
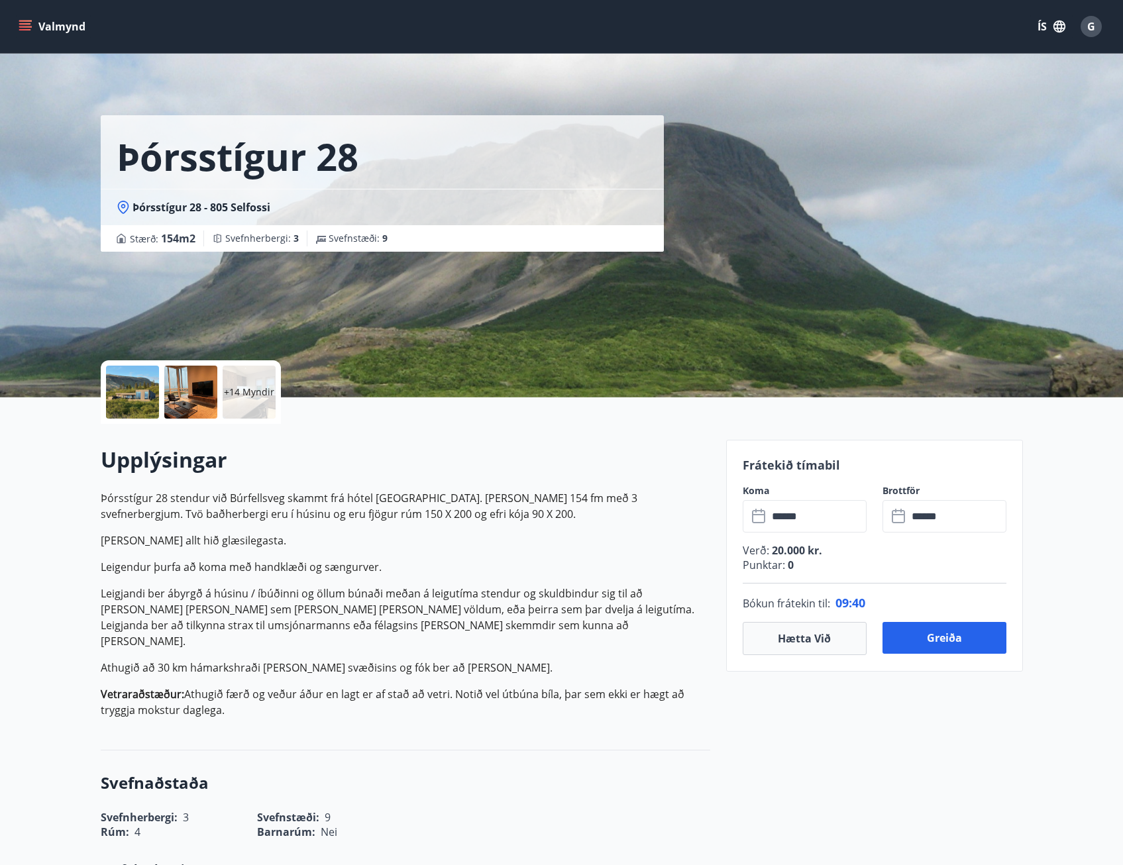
click at [808, 518] on input "******" at bounding box center [817, 516] width 99 height 32
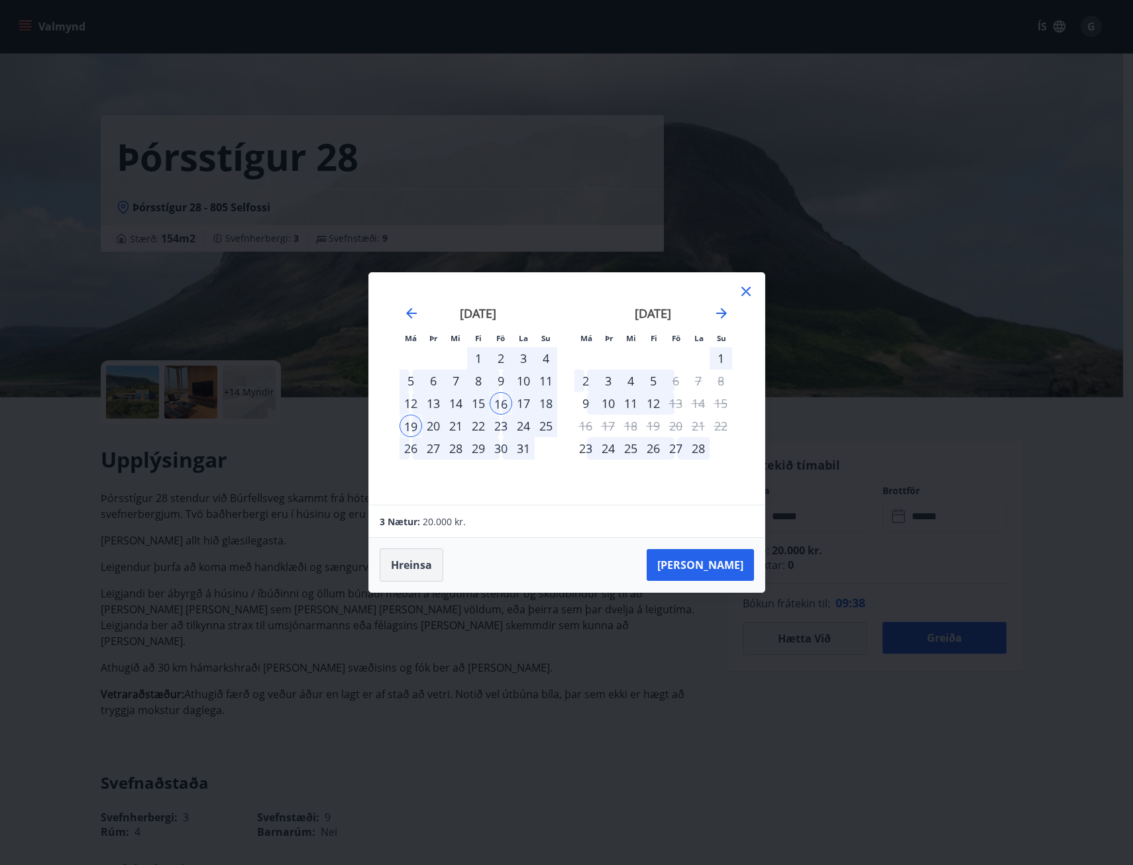
click at [391, 574] on button "Hreinsa" at bounding box center [411, 564] width 64 height 33
click at [717, 312] on icon "Move forward to switch to the next month." at bounding box center [721, 313] width 16 height 16
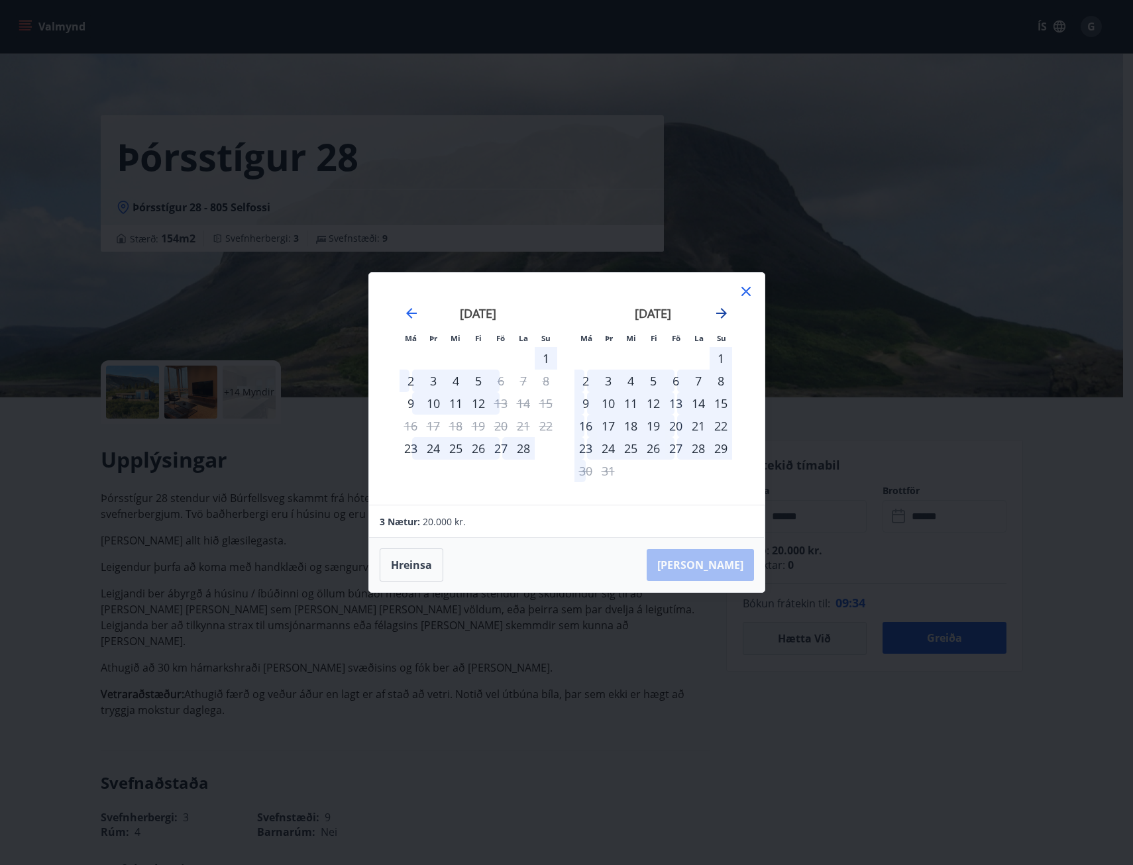
click at [717, 311] on icon "Move forward to switch to the next month." at bounding box center [721, 313] width 16 height 16
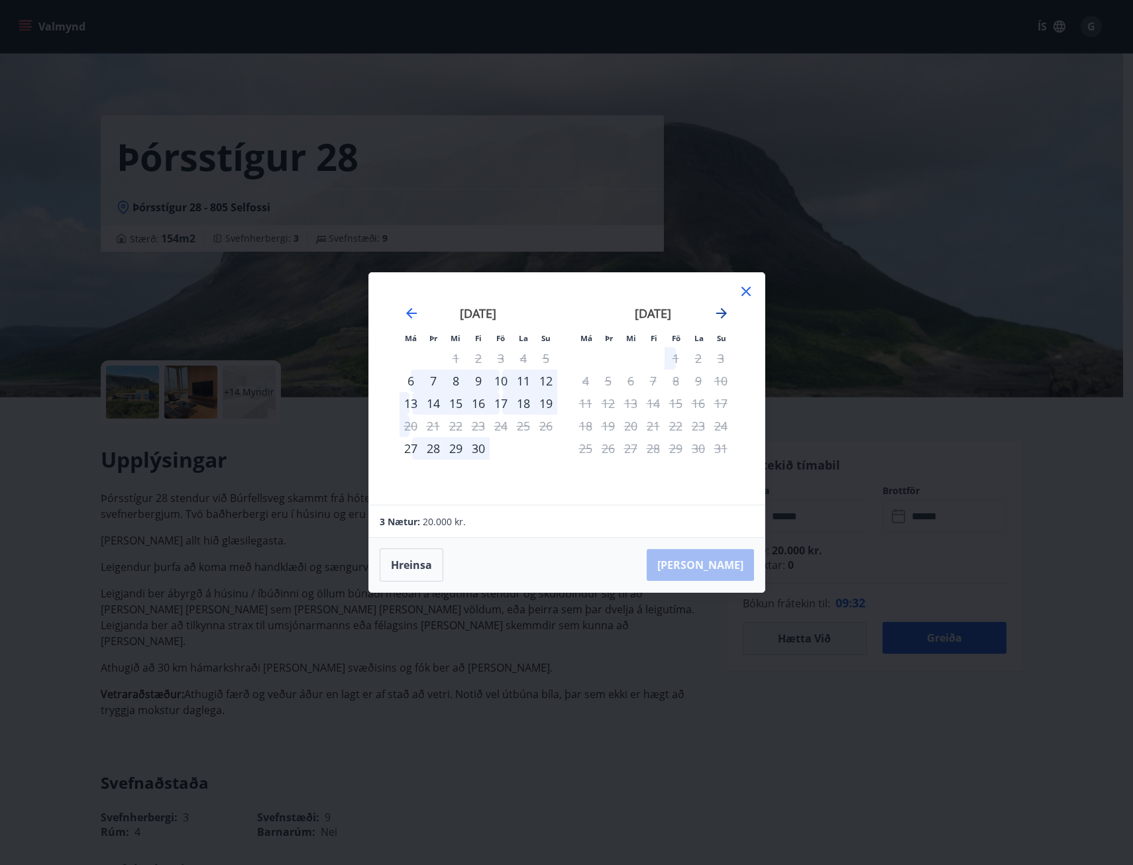
click at [717, 311] on icon "Move forward to switch to the next month." at bounding box center [721, 313] width 16 height 16
click at [415, 319] on icon "Move backward to switch to the previous month." at bounding box center [411, 313] width 16 height 16
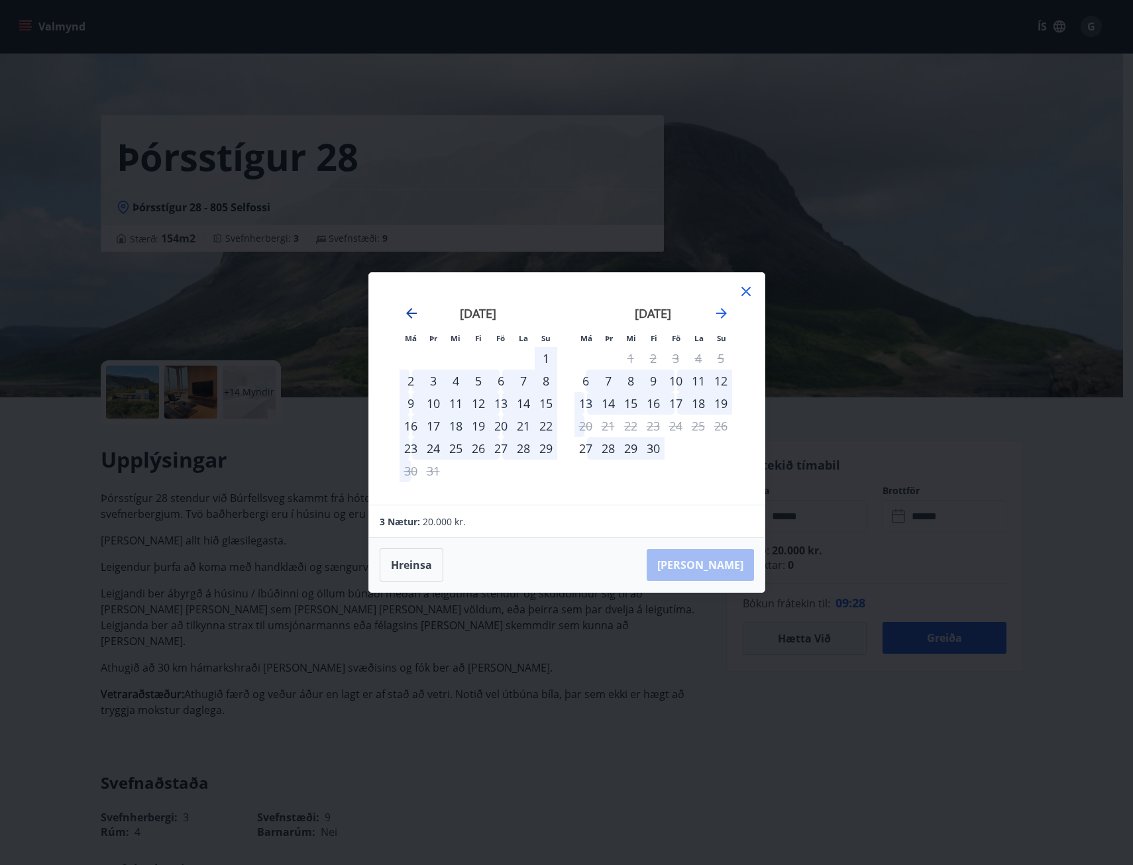
click at [415, 319] on icon "Move backward to switch to the previous month." at bounding box center [411, 313] width 16 height 16
click at [731, 309] on div "febrúar 2026" at bounding box center [653, 318] width 158 height 58
click at [723, 312] on icon "Move forward to switch to the next month." at bounding box center [721, 313] width 16 height 16
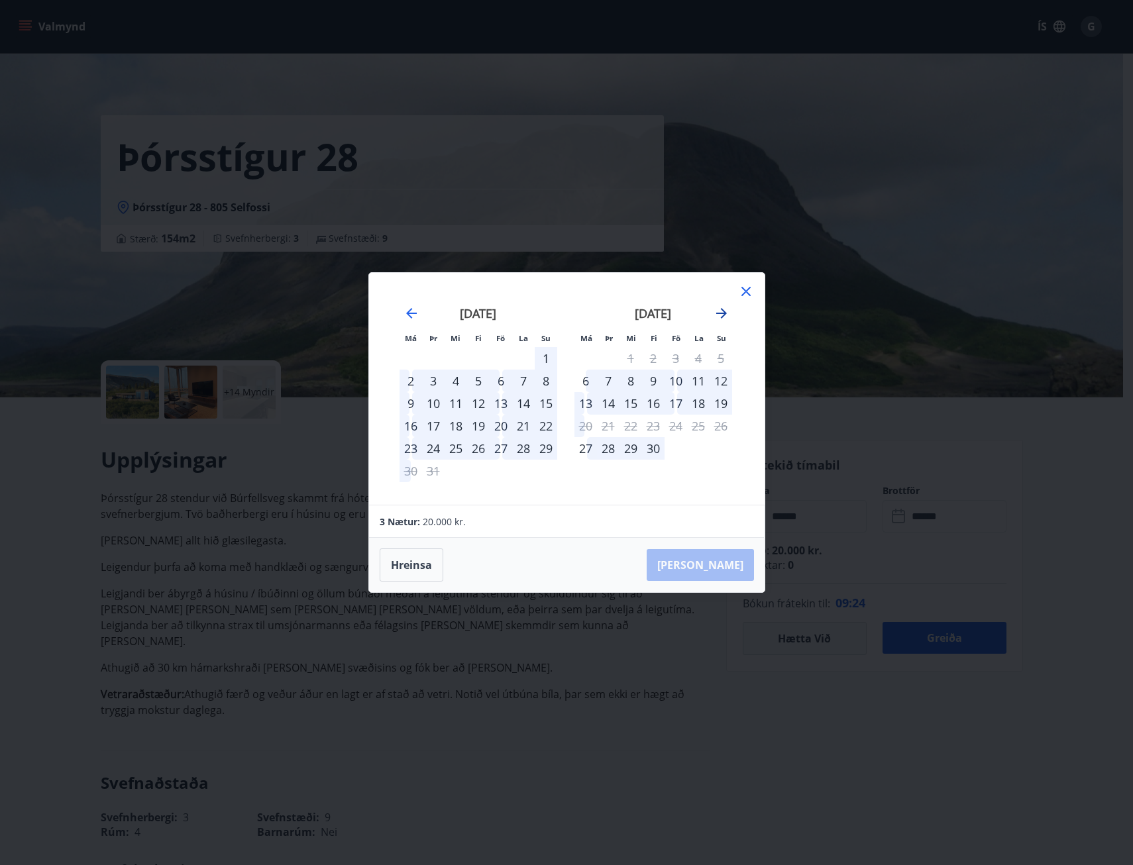
click at [721, 314] on icon "Move forward to switch to the next month." at bounding box center [721, 313] width 11 height 11
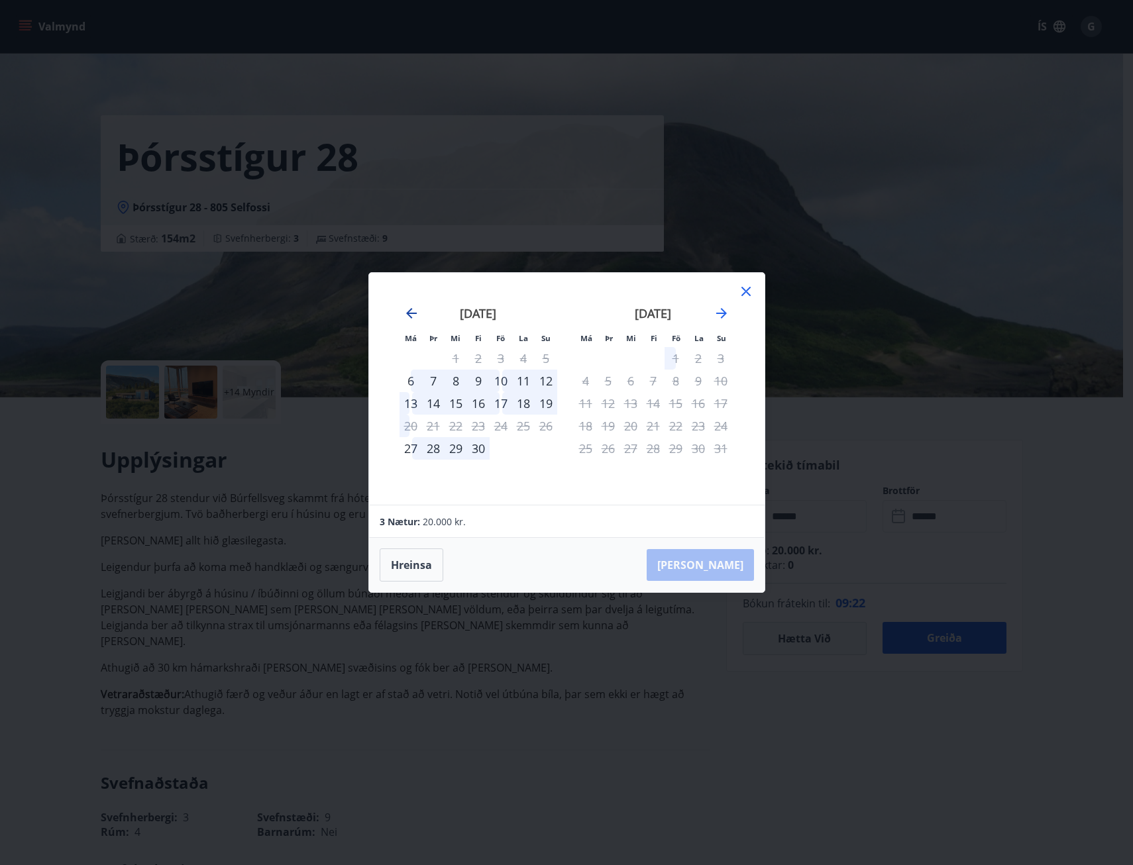
click at [414, 309] on icon "Move backward to switch to the previous month." at bounding box center [411, 313] width 16 height 16
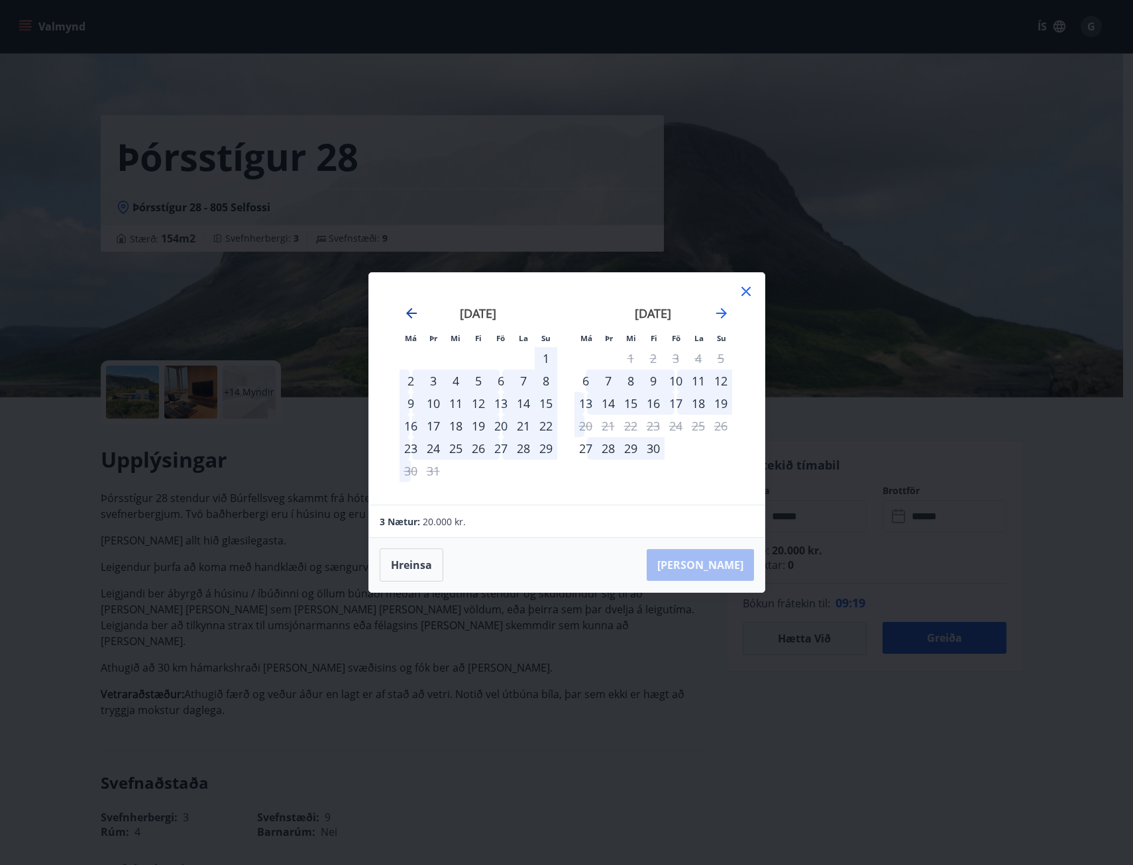
click at [414, 314] on icon "Move backward to switch to the previous month." at bounding box center [411, 313] width 11 height 11
click at [731, 758] on div "Má Þr Mi Fi Fö La Su Má Þr Mi Fi Fö La Su janúar 2026 1 2 3 4 5 6 7 8 9 10 11 1…" at bounding box center [566, 432] width 1133 height 865
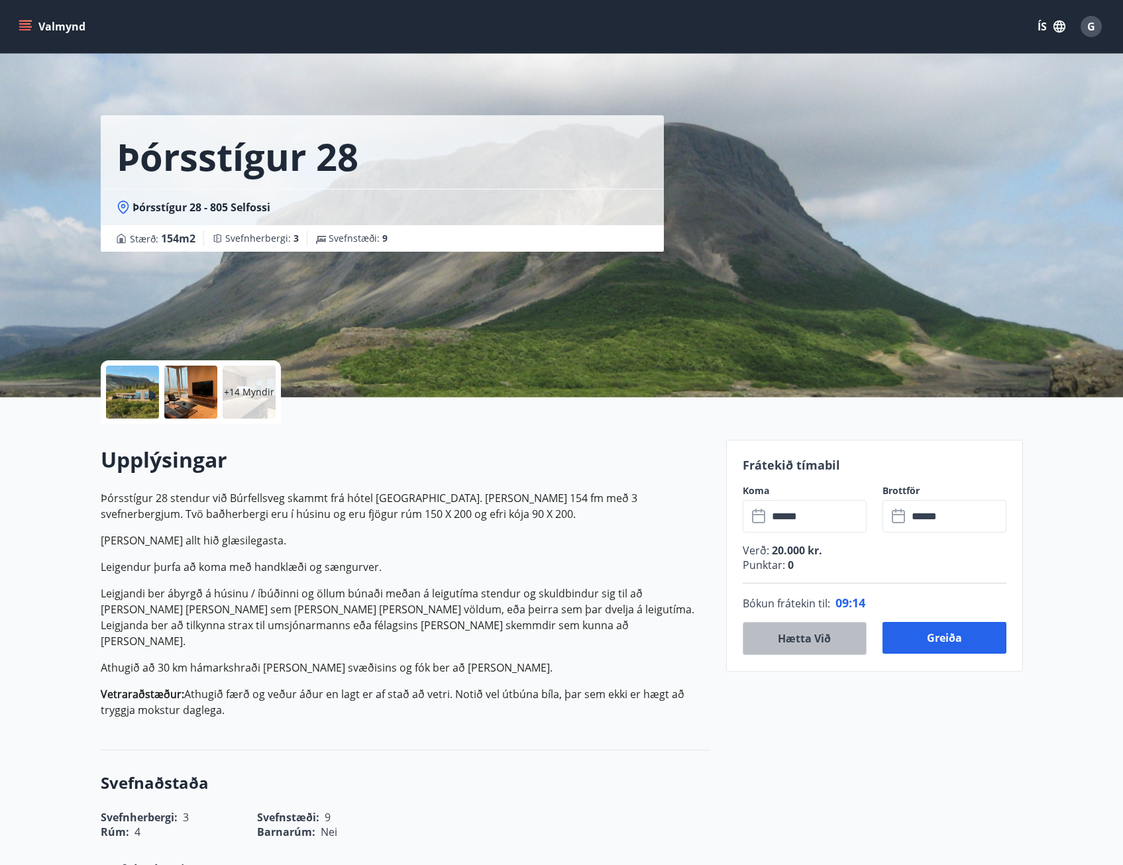
click at [788, 644] on button "Hætta við" at bounding box center [804, 638] width 124 height 33
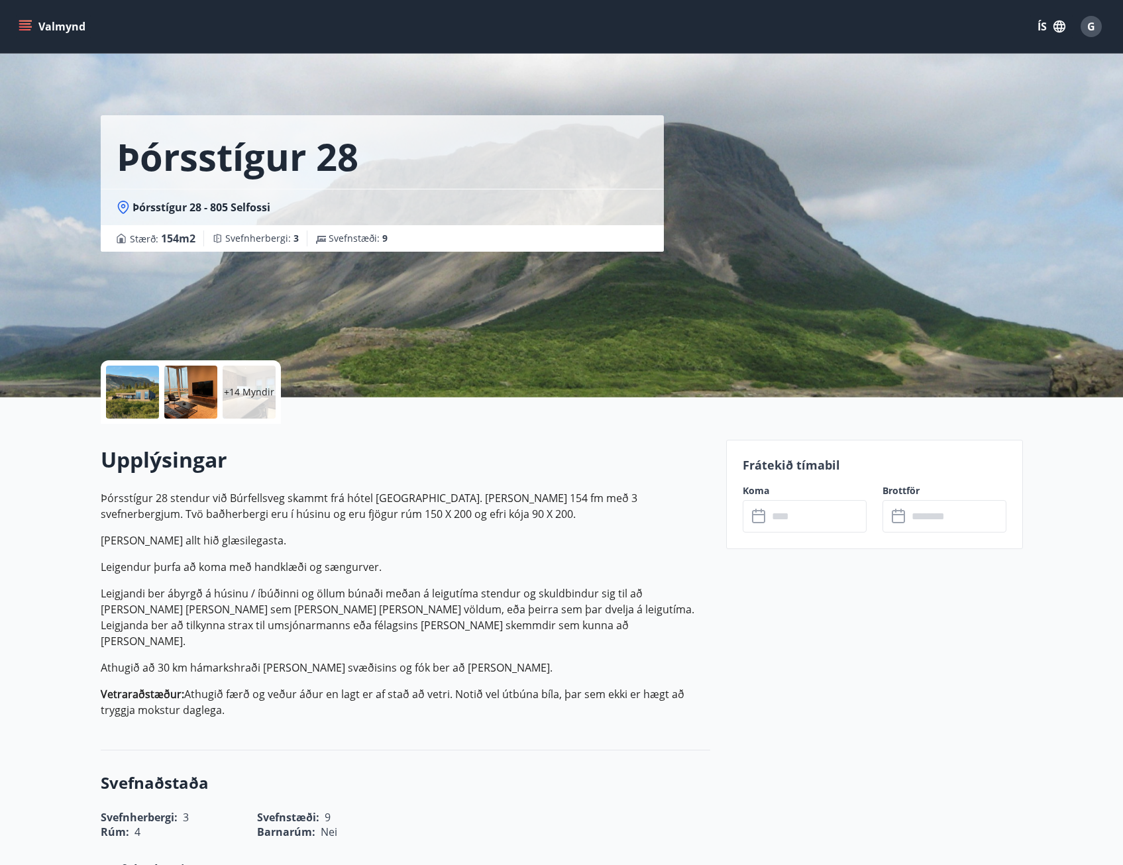
click at [791, 514] on input "text" at bounding box center [817, 516] width 99 height 32
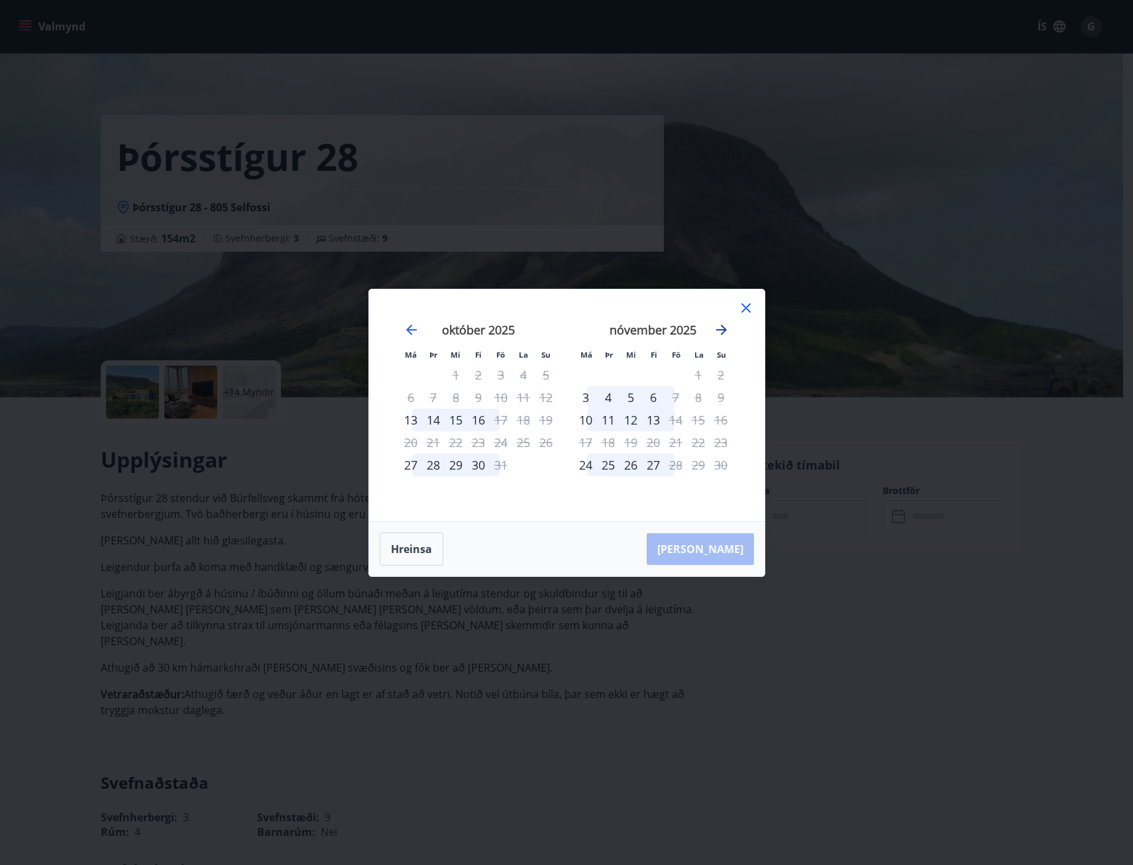
click at [724, 329] on icon "Move forward to switch to the next month." at bounding box center [721, 330] width 11 height 11
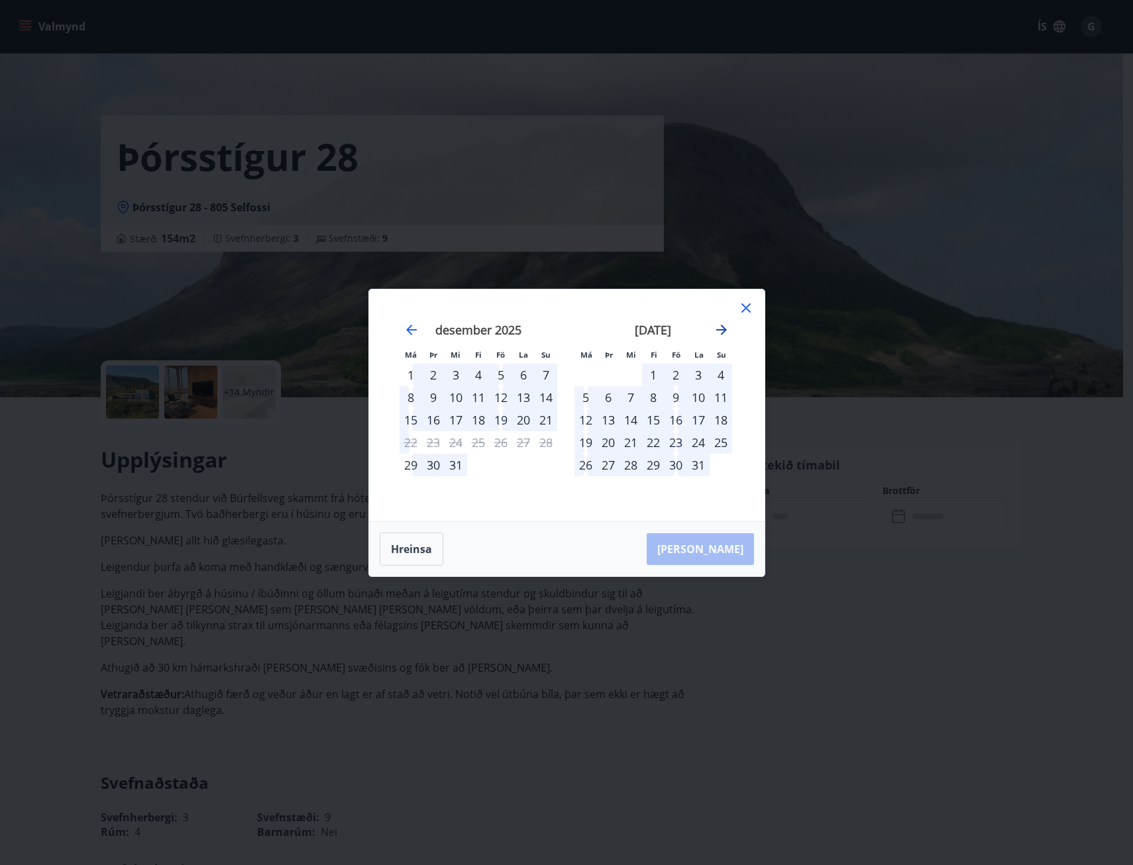
click at [724, 329] on icon "Move forward to switch to the next month." at bounding box center [721, 330] width 11 height 11
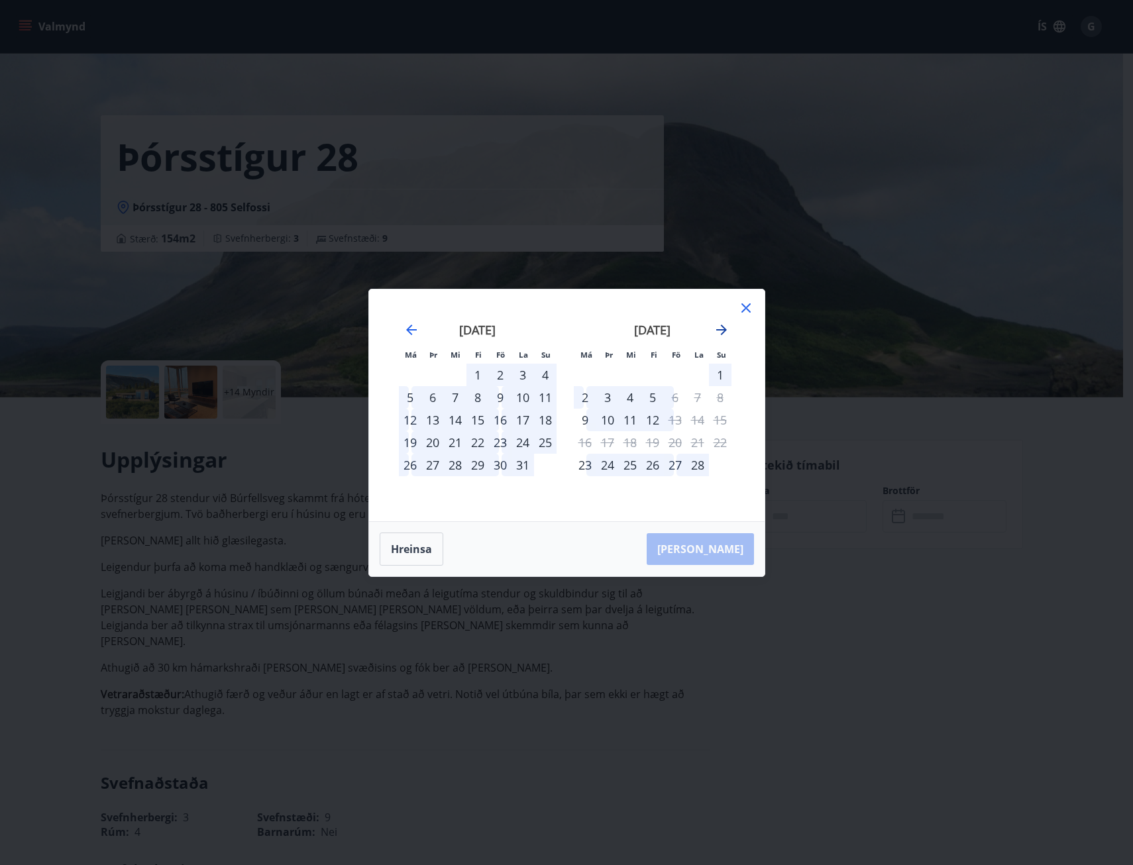
click at [724, 329] on icon "Move forward to switch to the next month." at bounding box center [721, 330] width 11 height 11
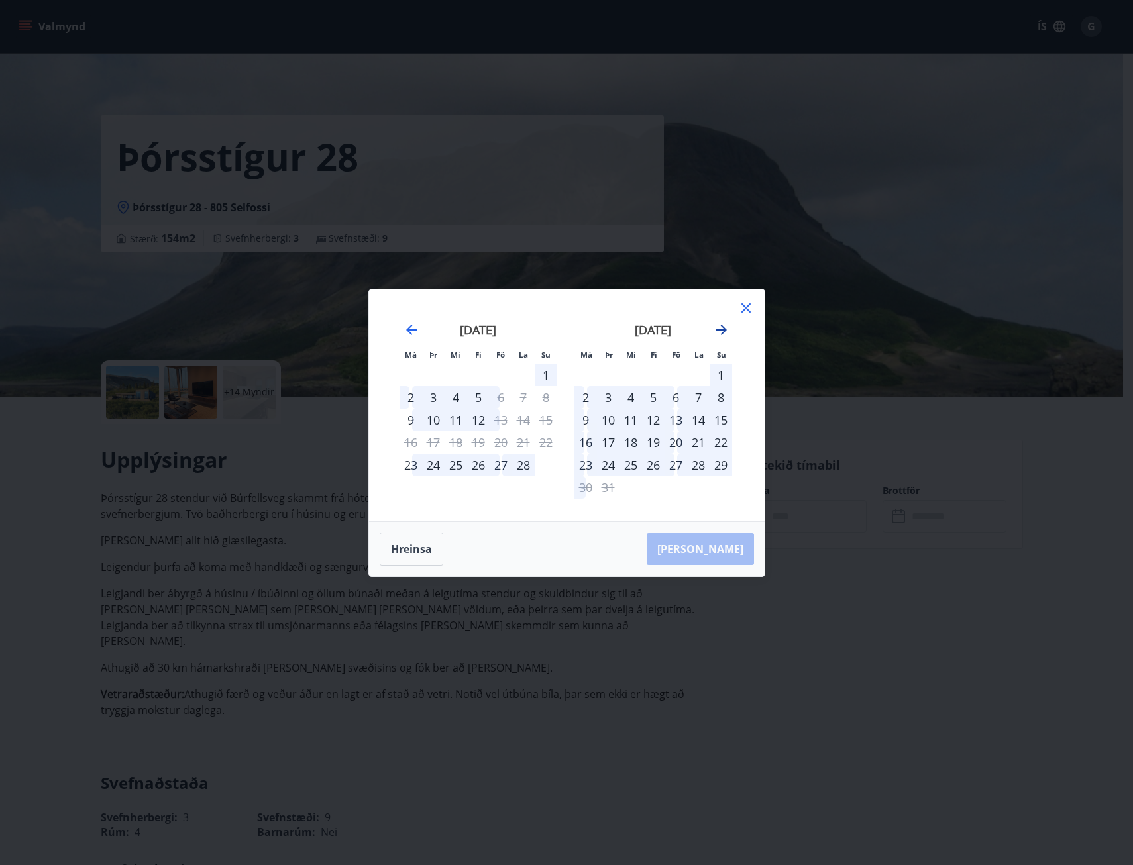
click at [724, 329] on icon "Move forward to switch to the next month." at bounding box center [721, 330] width 11 height 11
click at [506, 440] on div "20" at bounding box center [500, 442] width 23 height 23
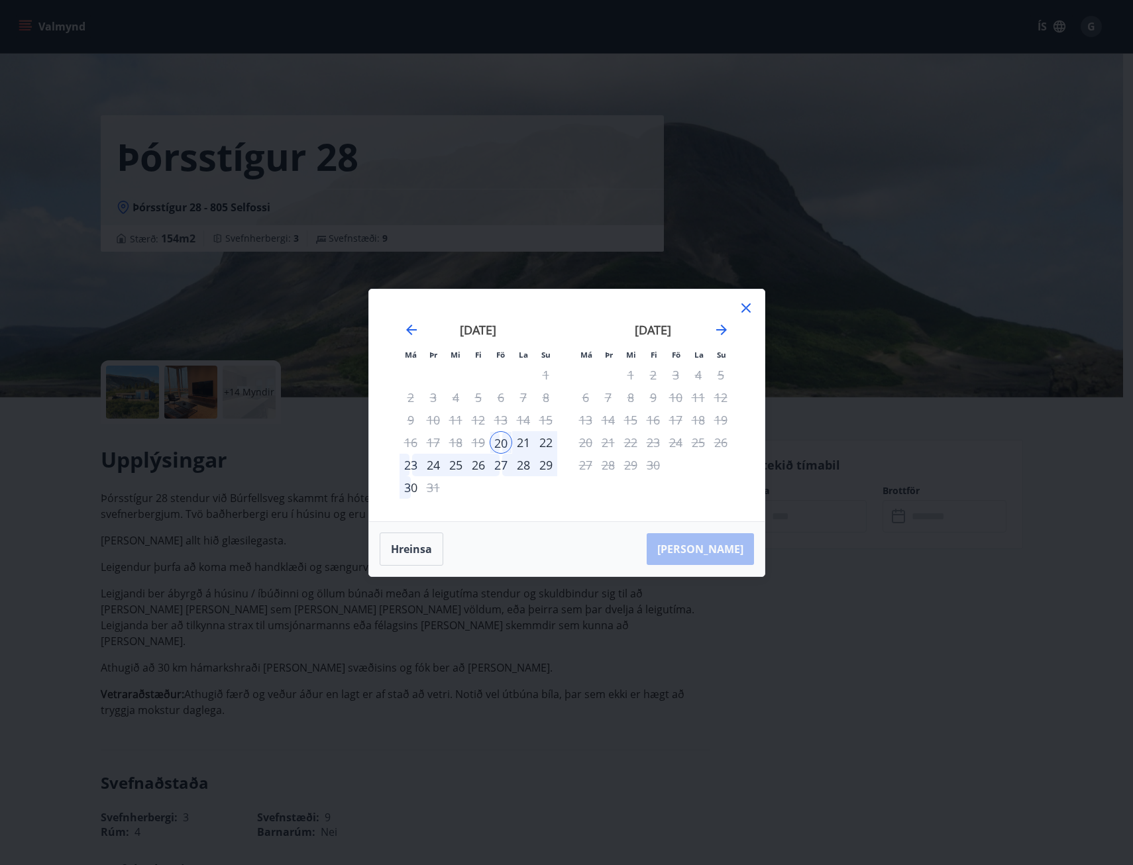
click at [545, 438] on div "22" at bounding box center [545, 442] width 23 height 23
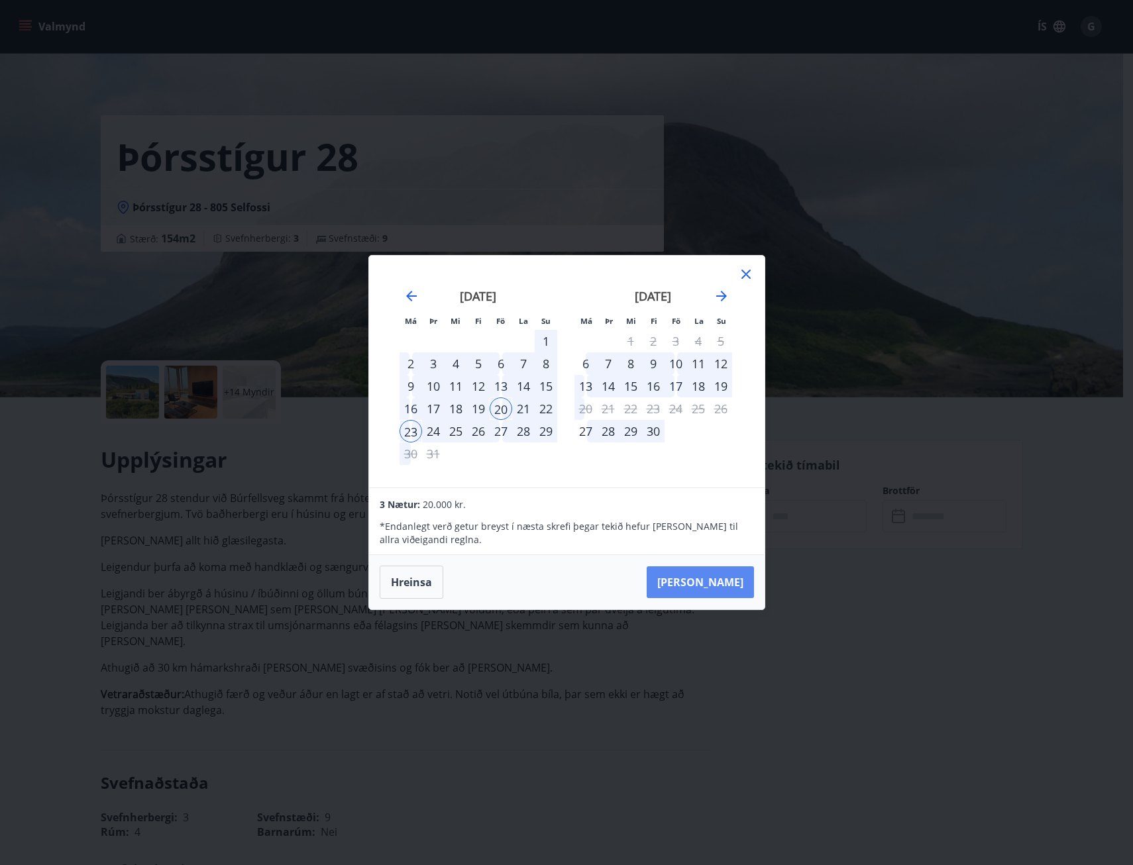
click at [719, 584] on button "Taka Frá" at bounding box center [699, 582] width 107 height 32
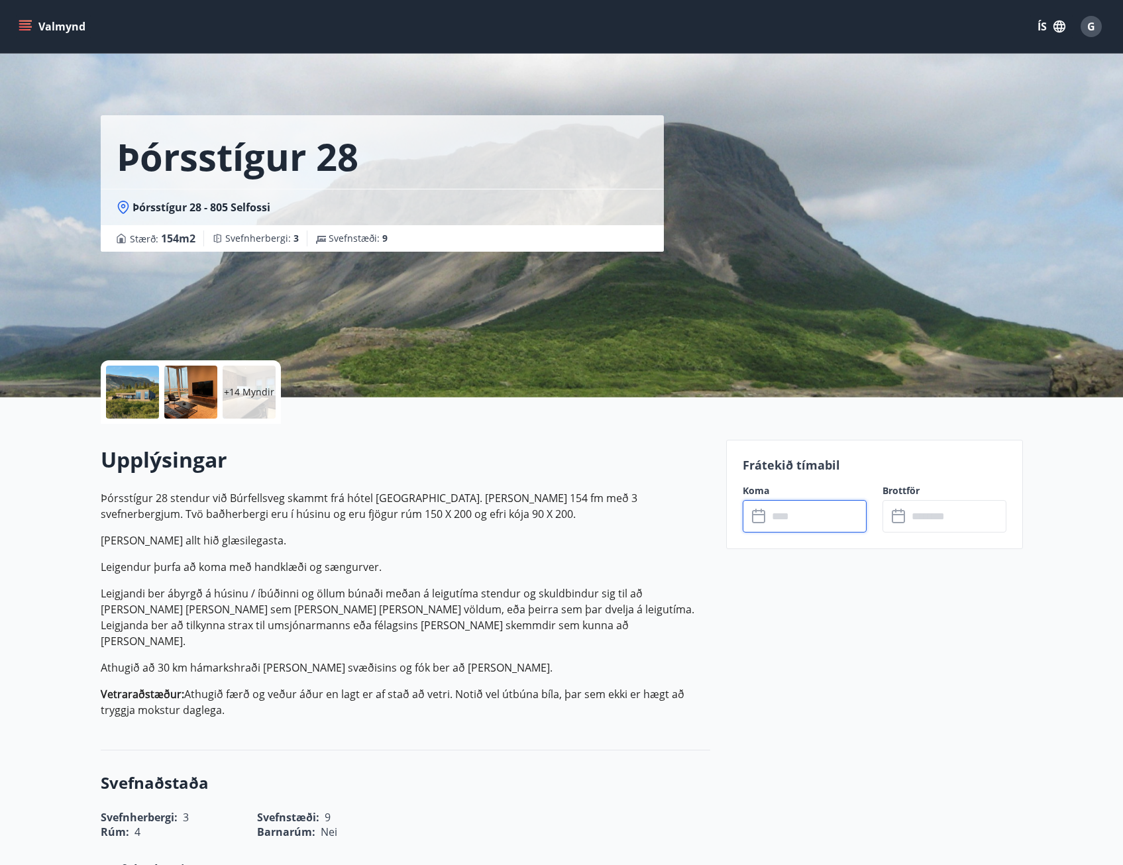
type input "******"
click at [933, 640] on button "Greiða" at bounding box center [944, 638] width 124 height 32
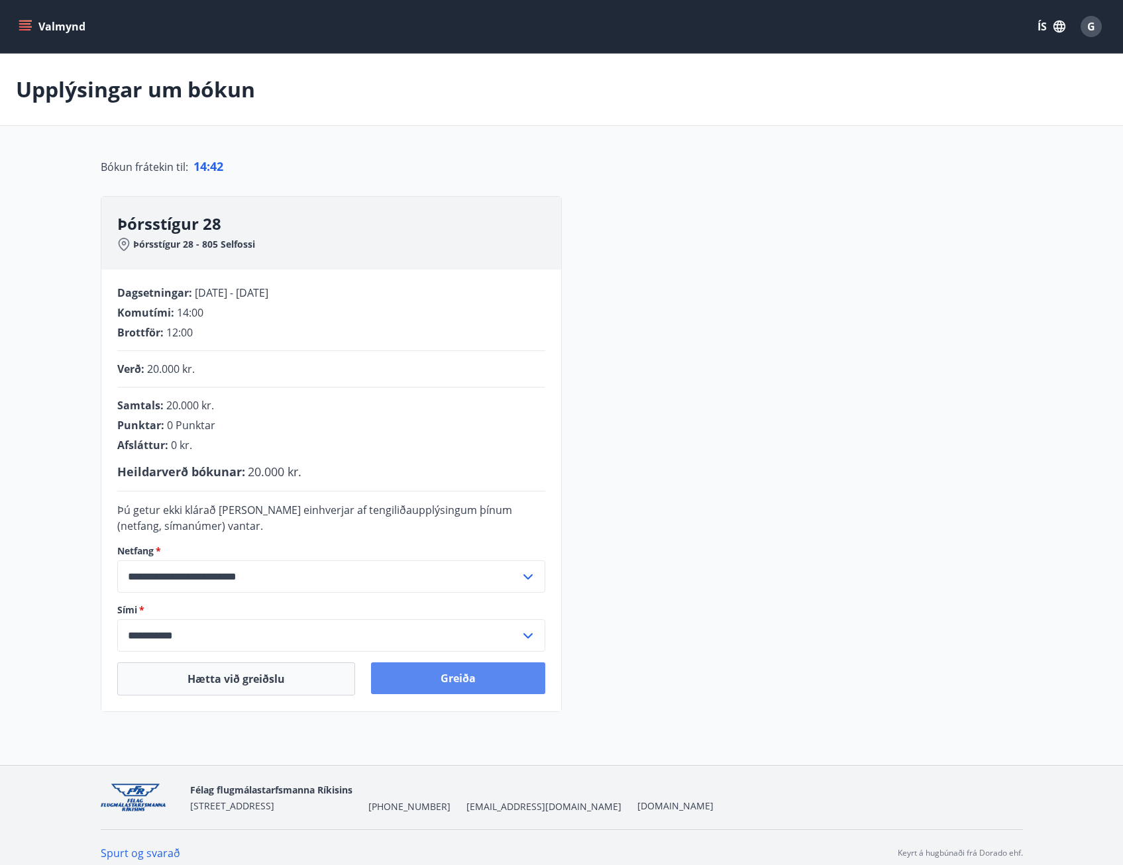
click at [443, 671] on button "Greiða" at bounding box center [458, 678] width 174 height 32
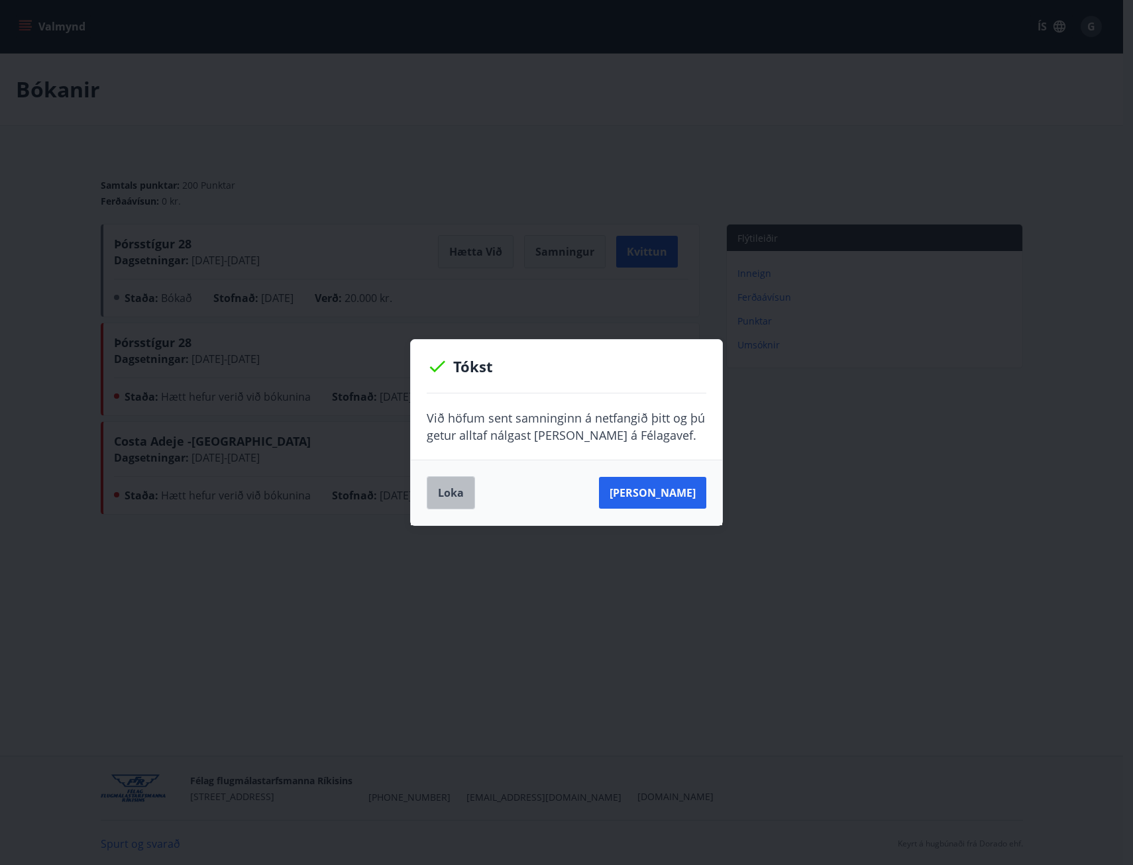
click at [454, 493] on button "Loka" at bounding box center [451, 492] width 48 height 33
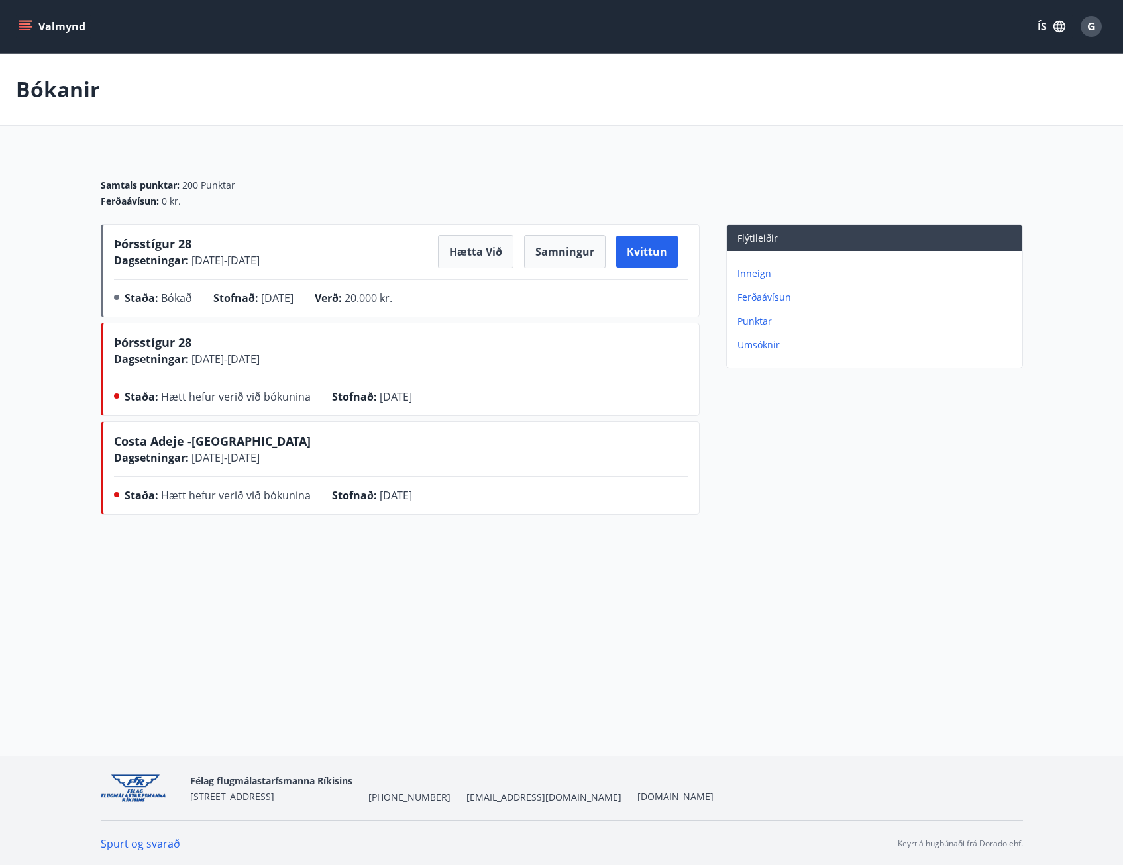
click at [172, 241] on span "Þórsstígur 28" at bounding box center [152, 244] width 77 height 16
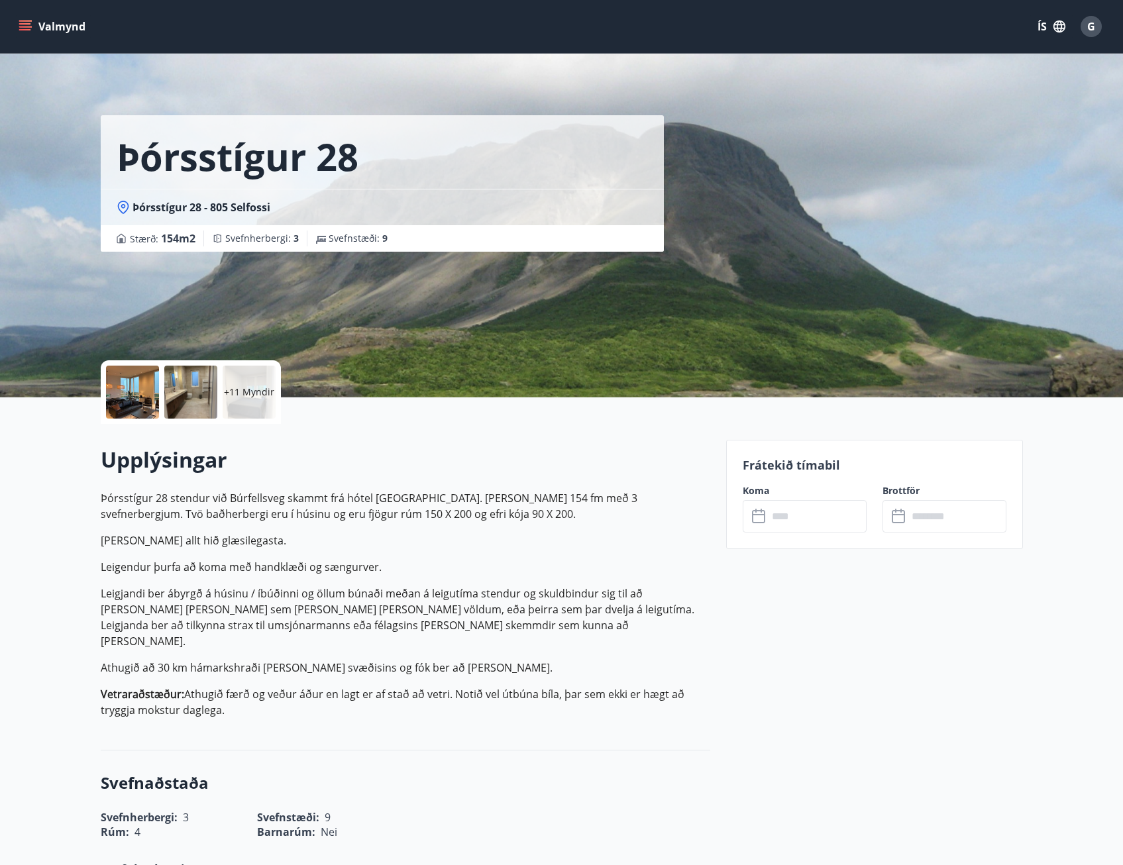
click at [151, 389] on div at bounding box center [132, 392] width 53 height 53
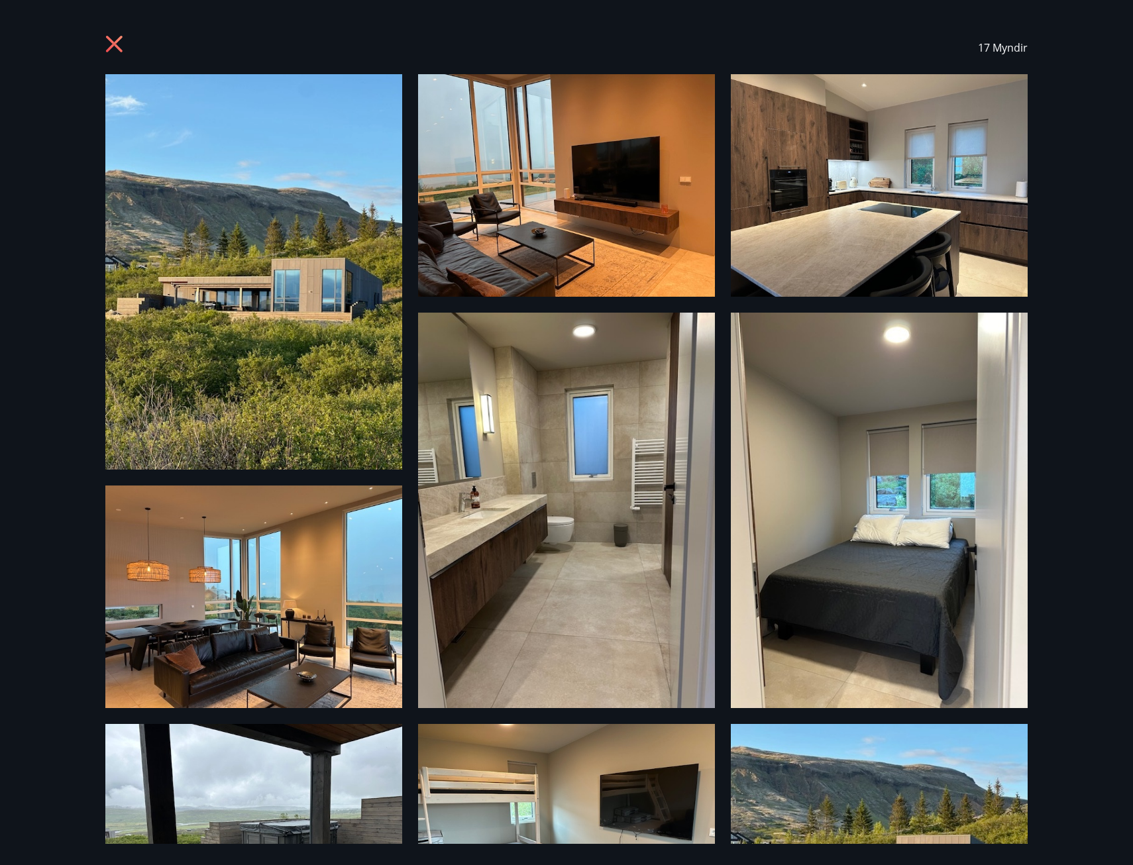
click at [111, 46] on icon at bounding box center [114, 44] width 17 height 17
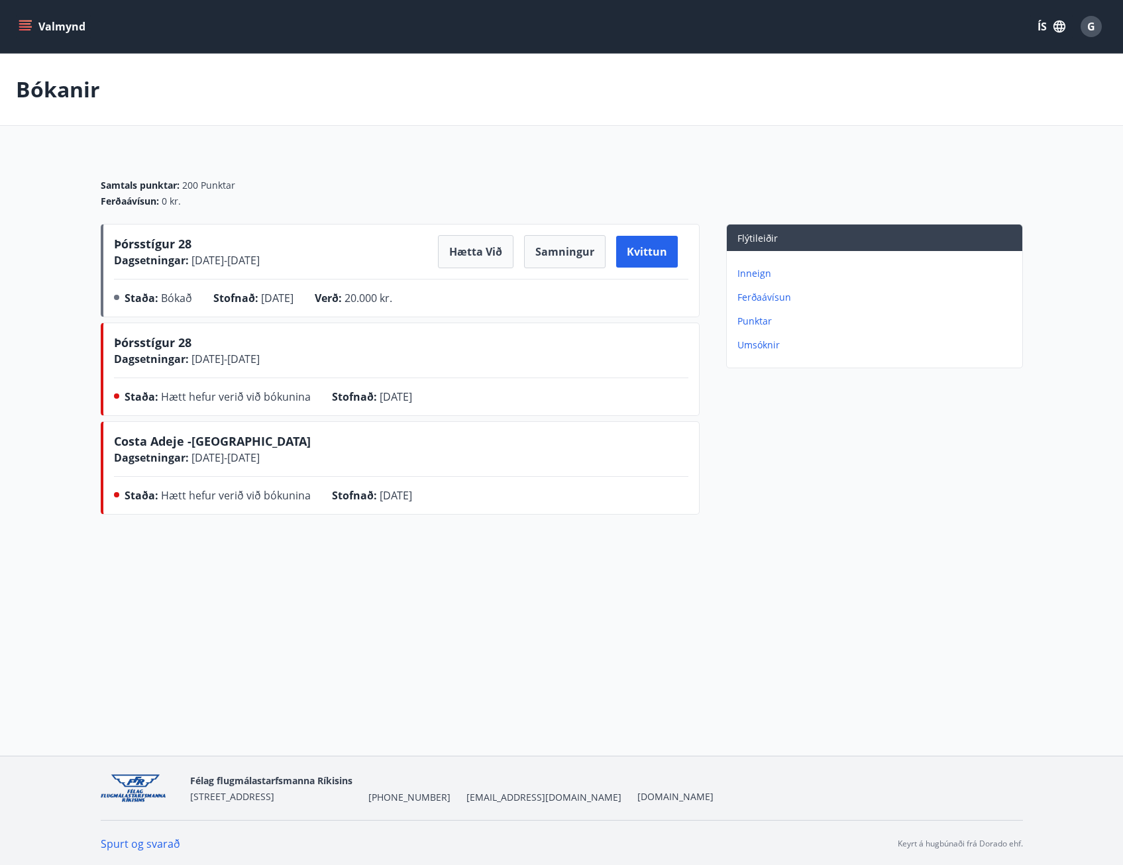
click at [33, 23] on button "Valmynd" at bounding box center [53, 27] width 75 height 24
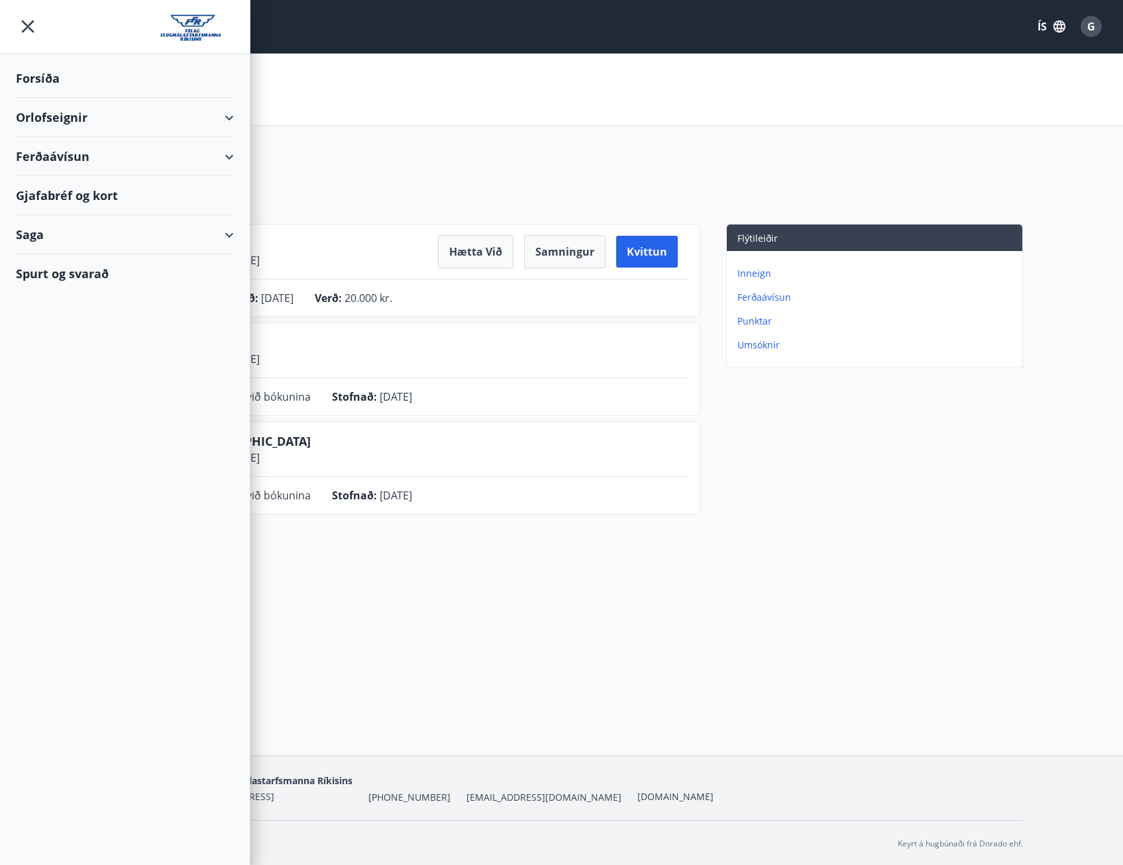
click at [86, 115] on div "Orlofseignir" at bounding box center [125, 117] width 218 height 39
click at [75, 152] on div "Framboð" at bounding box center [124, 151] width 197 height 28
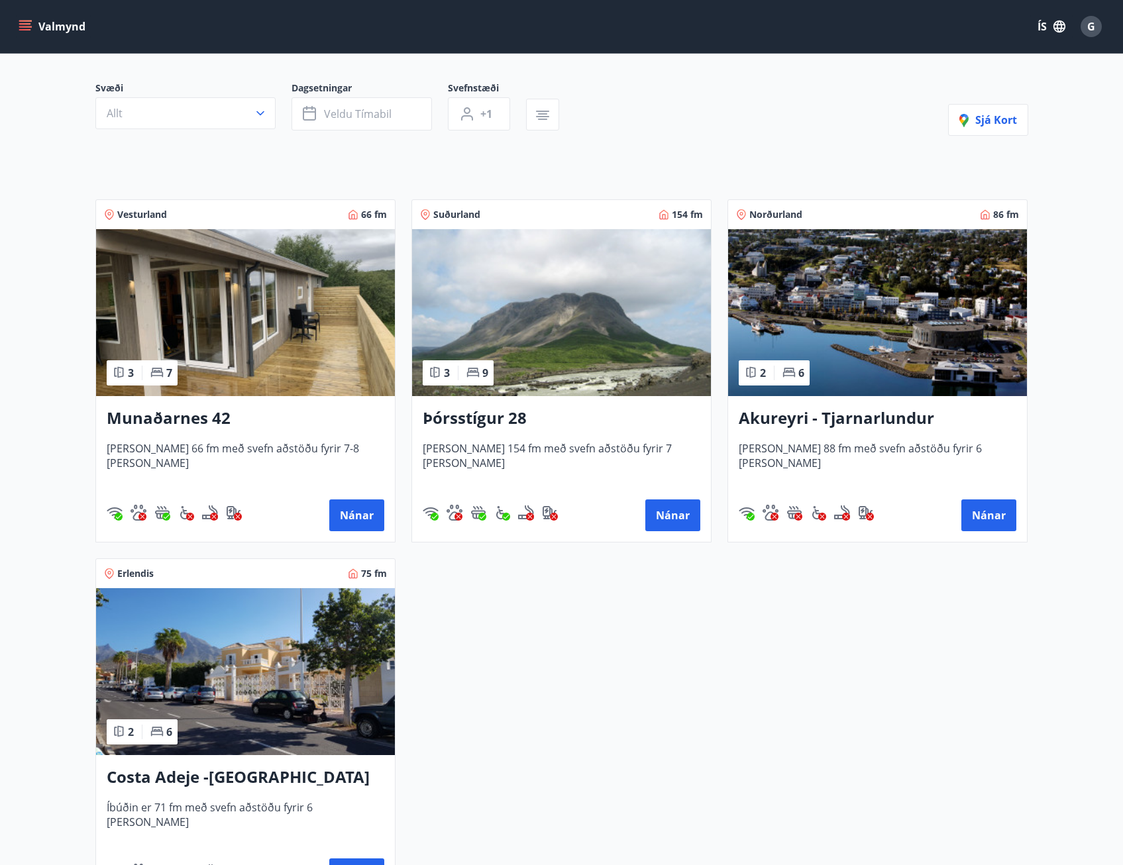
scroll to position [132, 0]
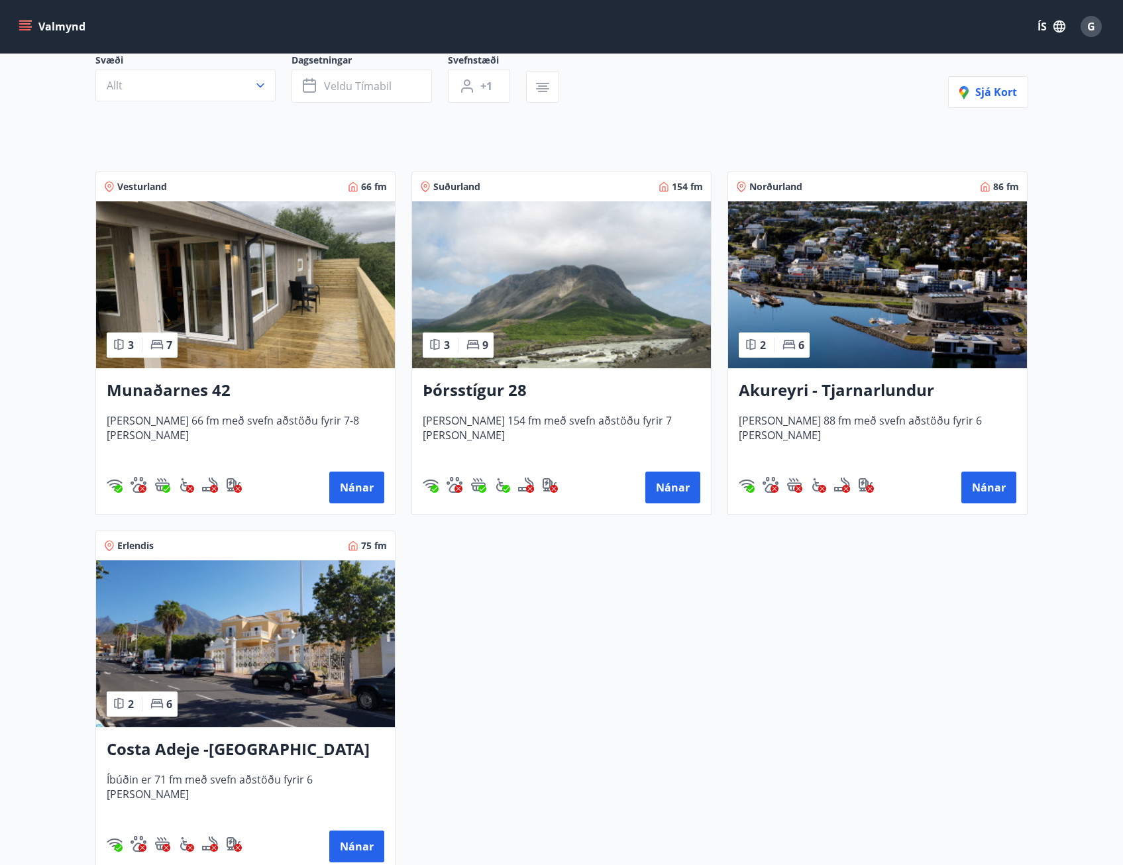
click at [240, 242] on img at bounding box center [245, 284] width 299 height 167
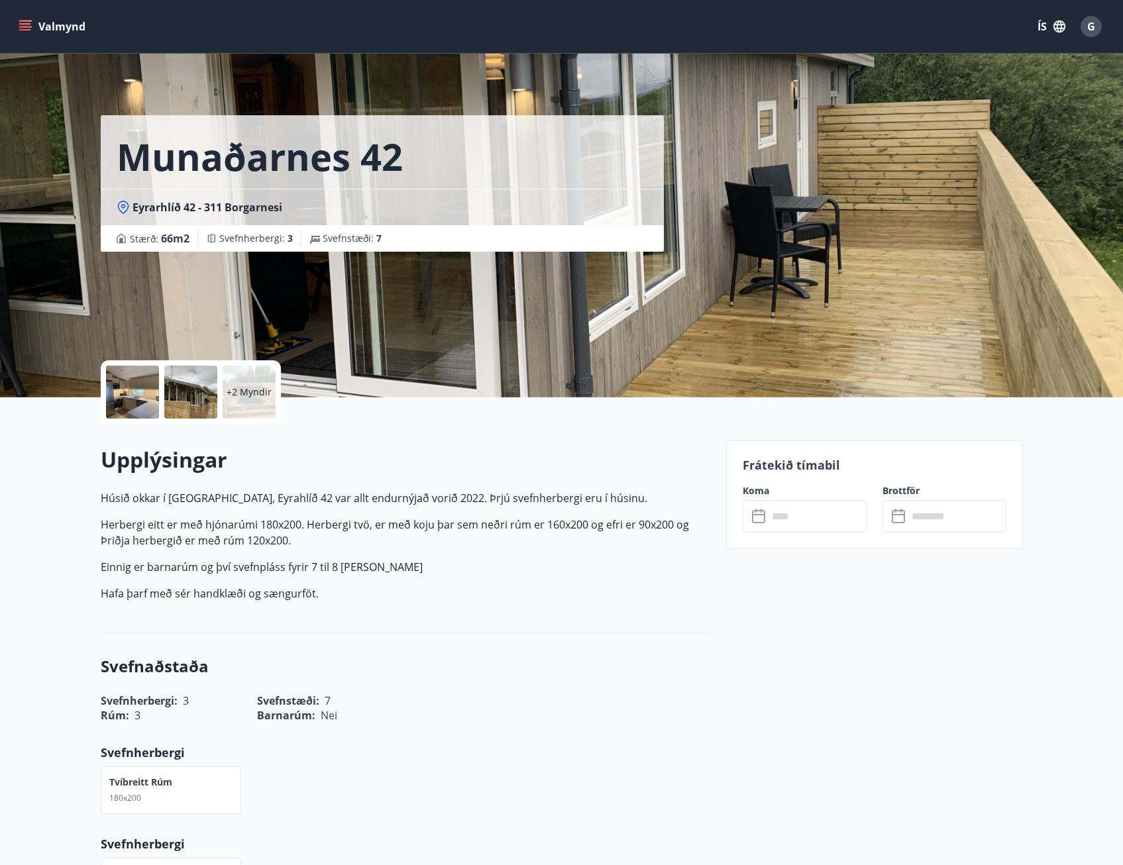
click at [140, 387] on div at bounding box center [132, 392] width 53 height 53
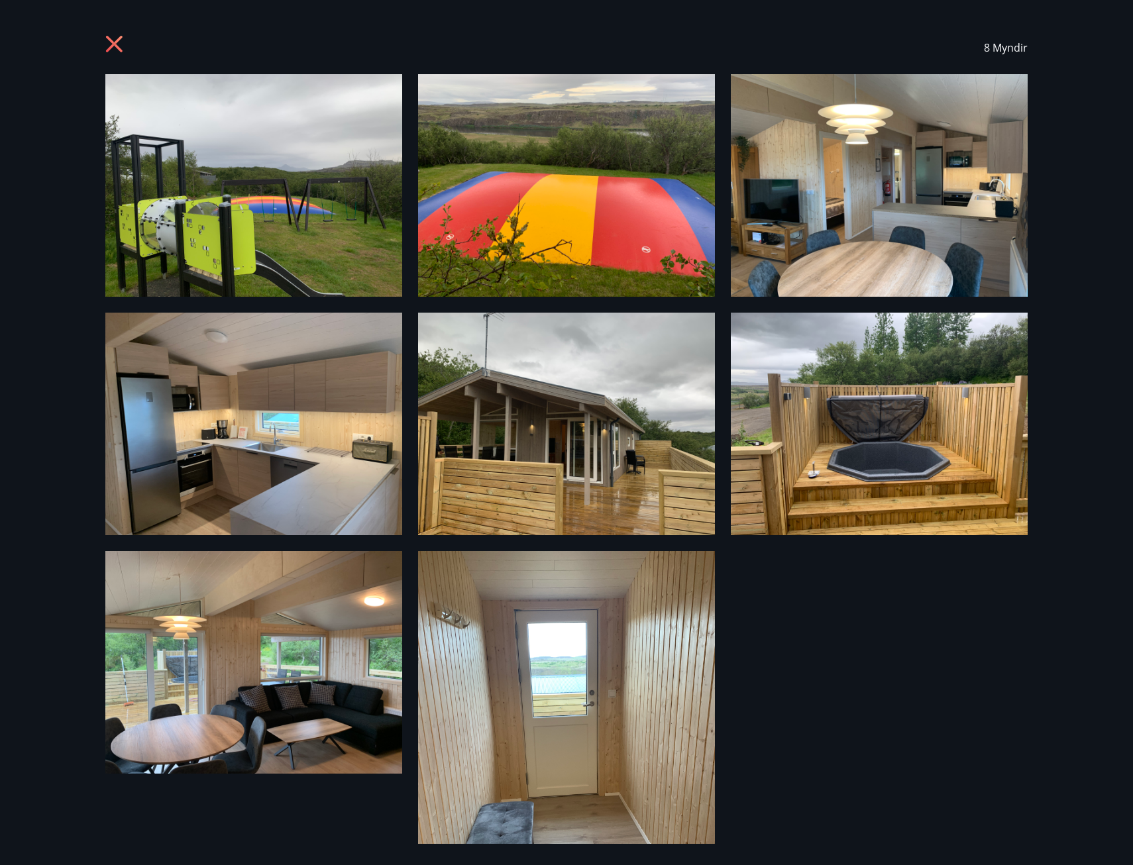
click at [118, 45] on icon at bounding box center [115, 45] width 21 height 21
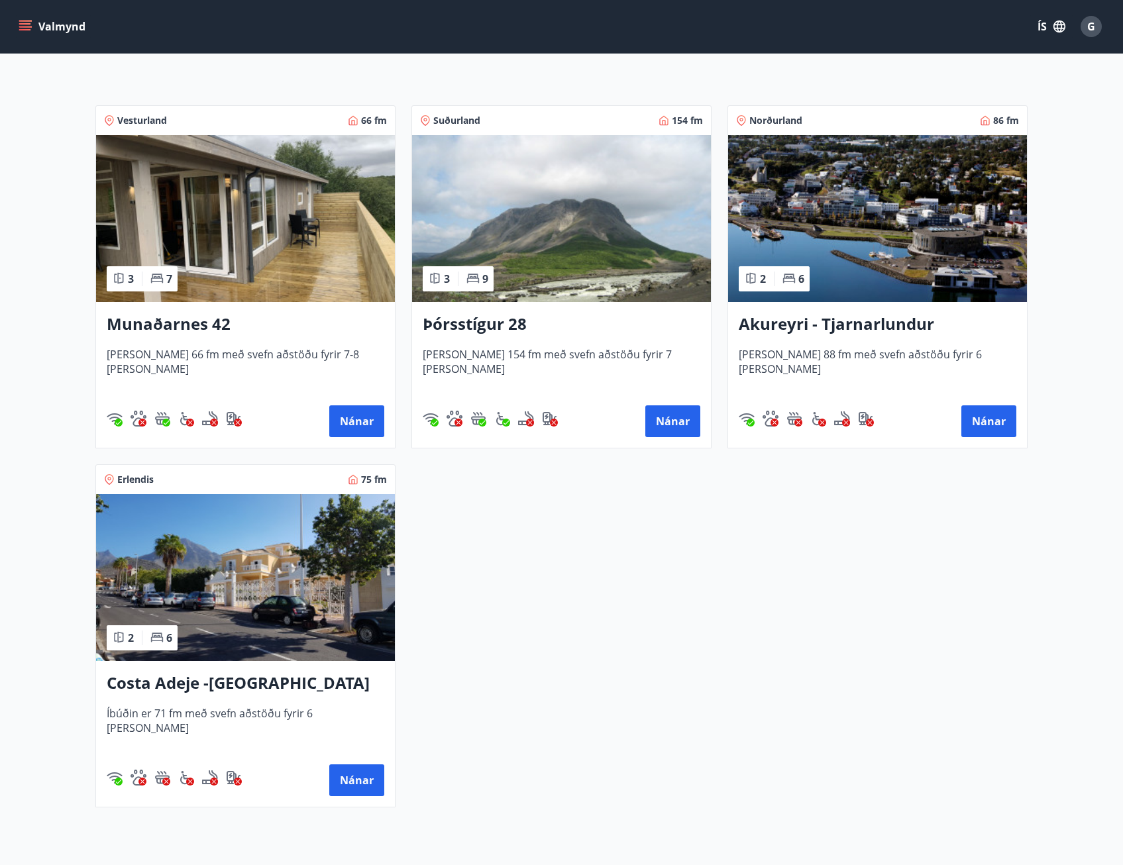
click at [801, 179] on img at bounding box center [877, 218] width 299 height 167
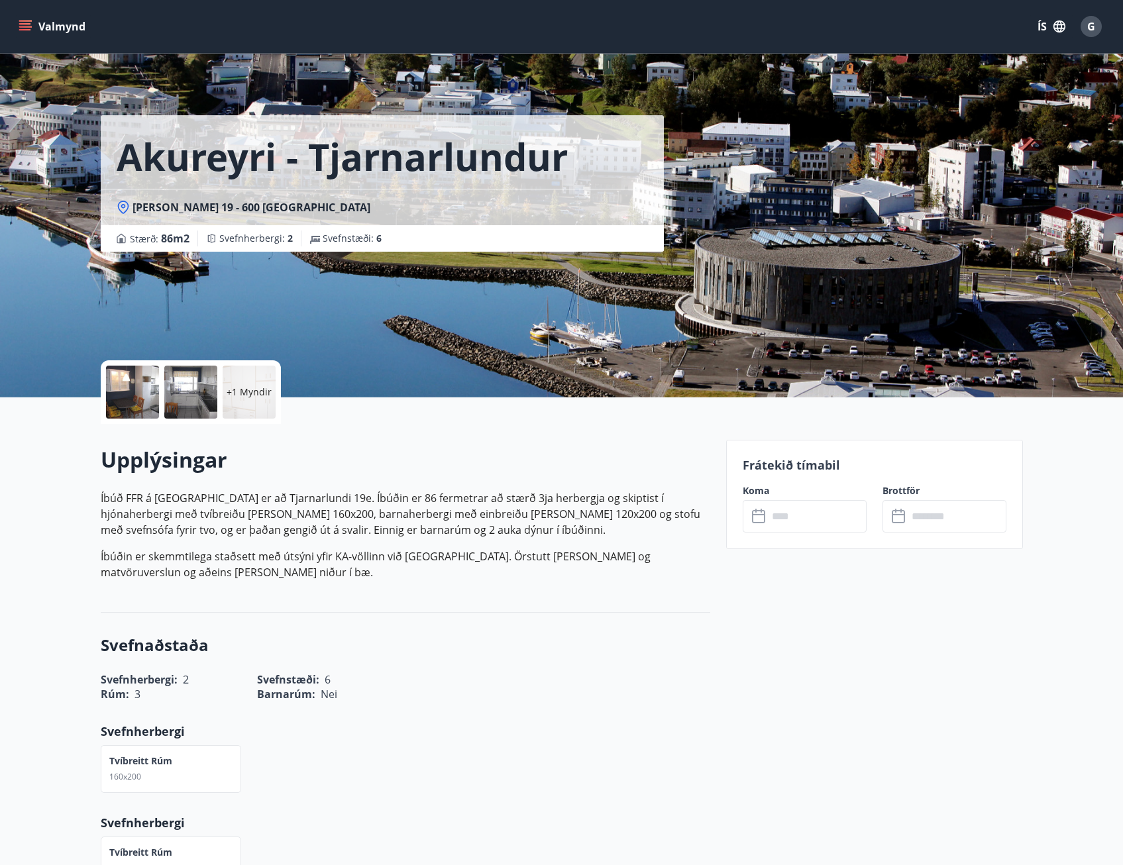
click at [148, 411] on div at bounding box center [132, 392] width 53 height 53
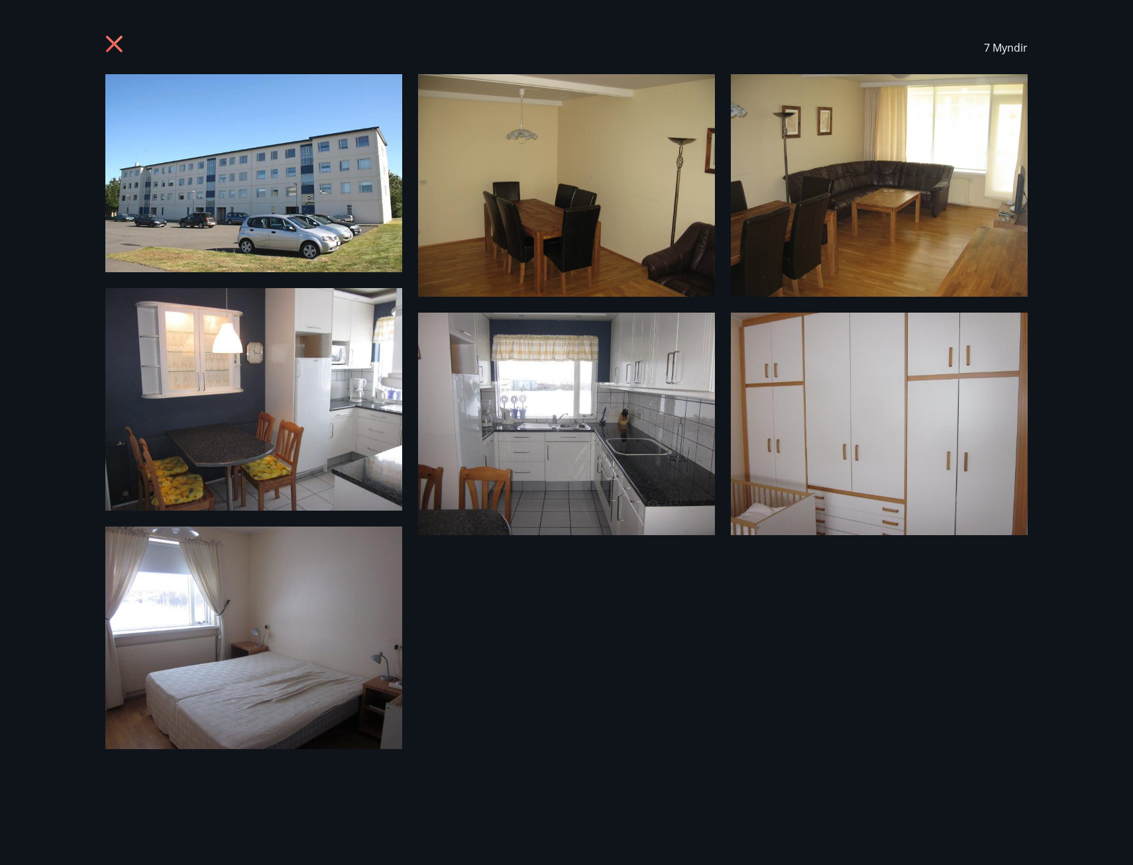
click at [109, 53] on icon at bounding box center [115, 45] width 21 height 21
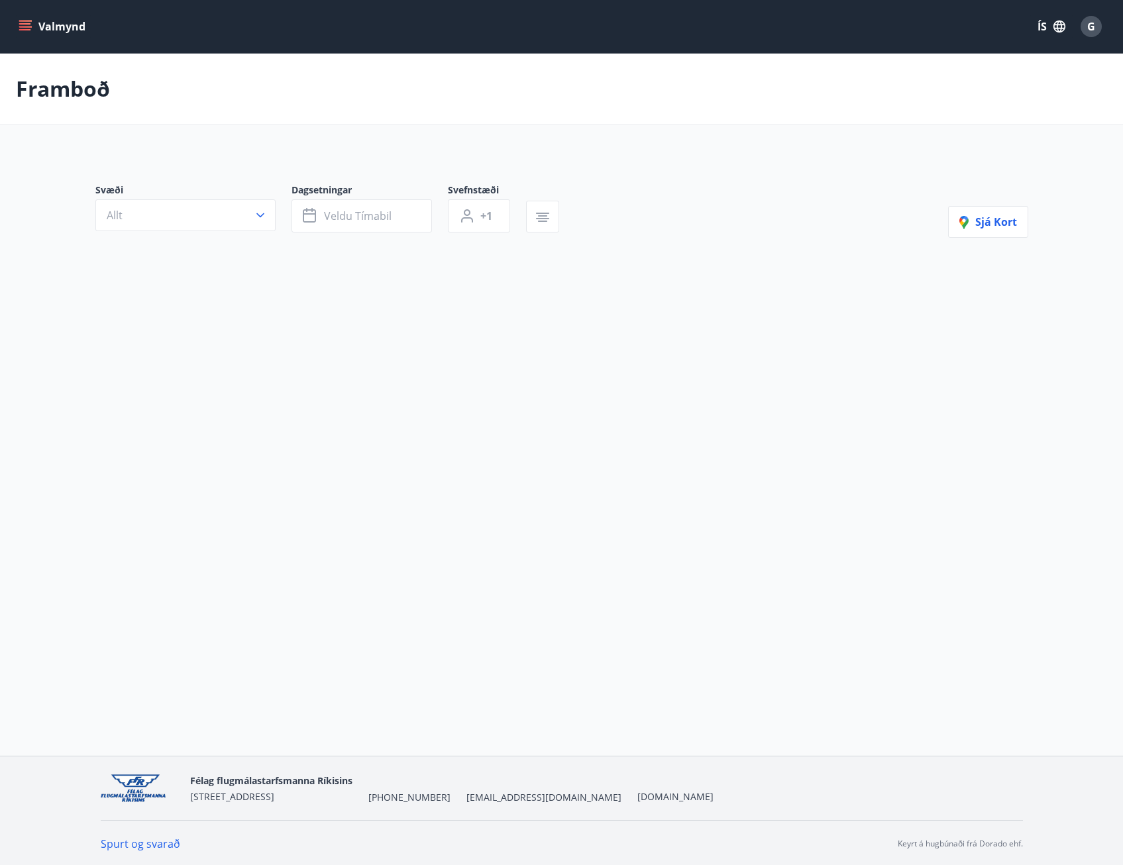
scroll to position [2, 0]
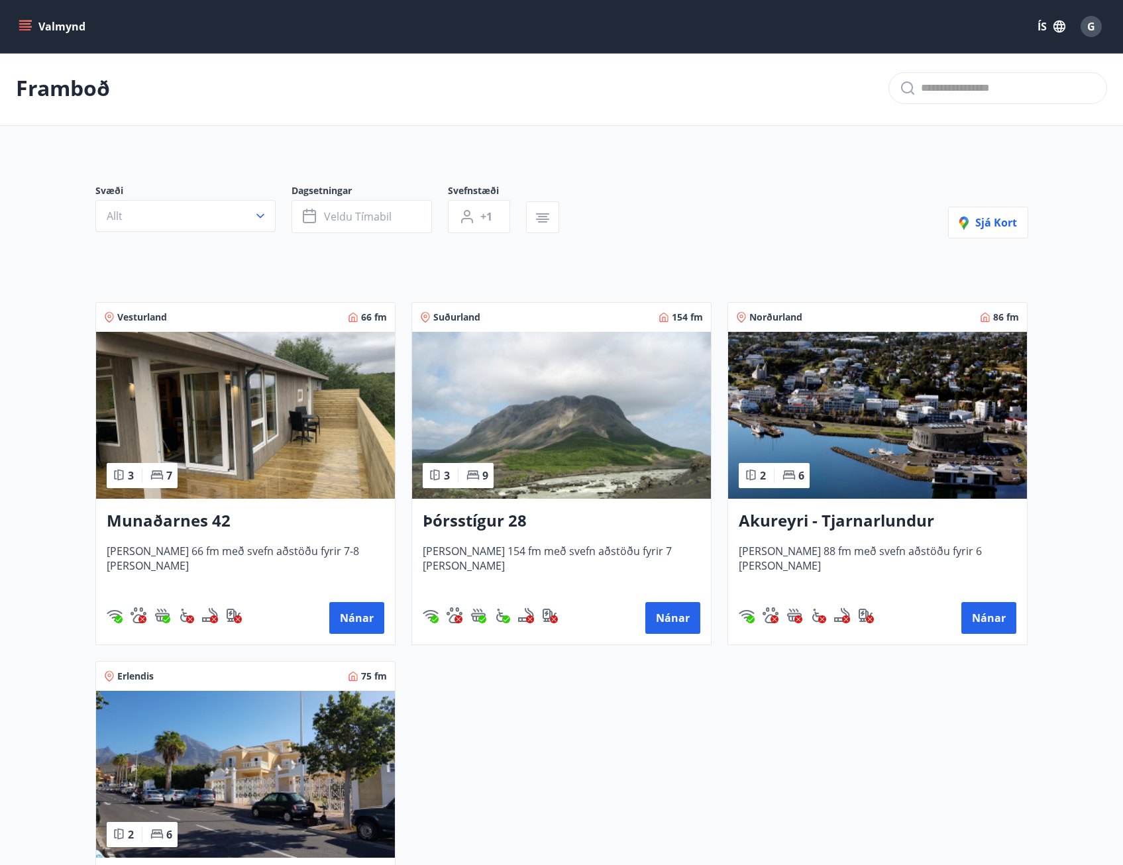
click at [581, 429] on img at bounding box center [561, 415] width 299 height 167
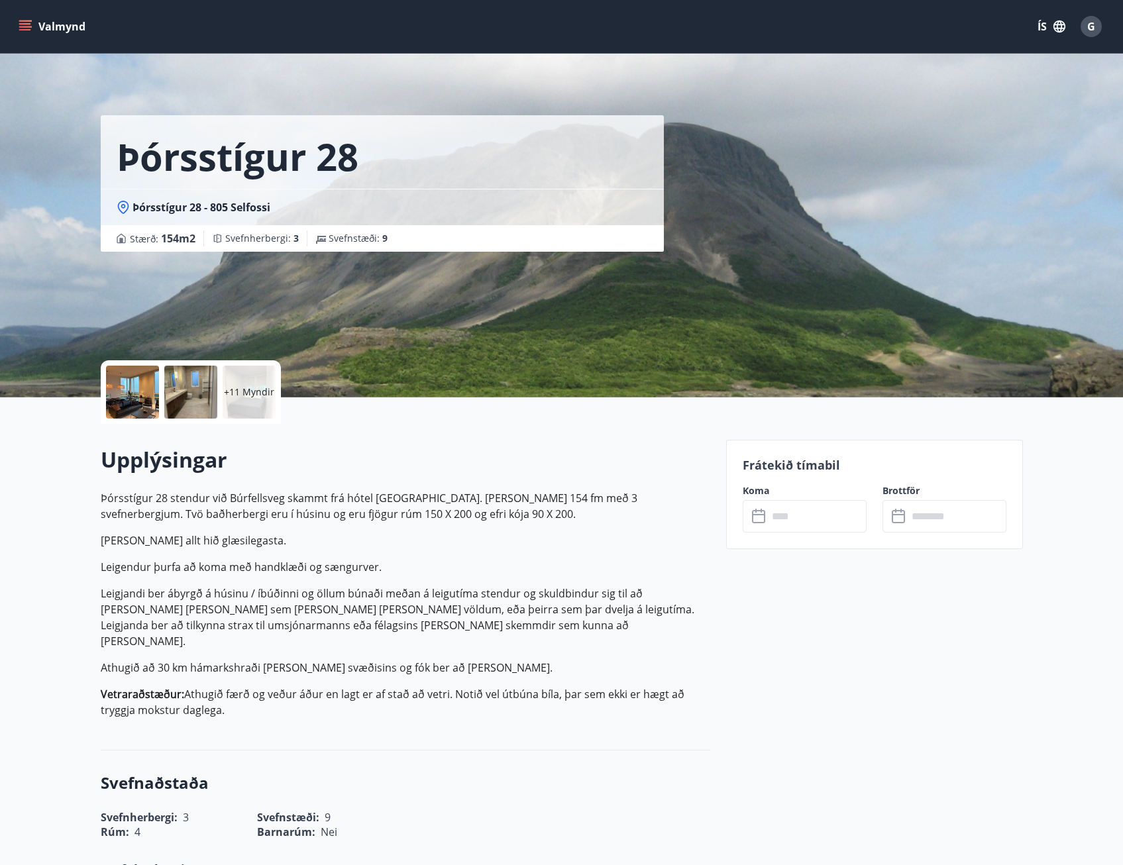
click at [148, 385] on div at bounding box center [132, 392] width 53 height 53
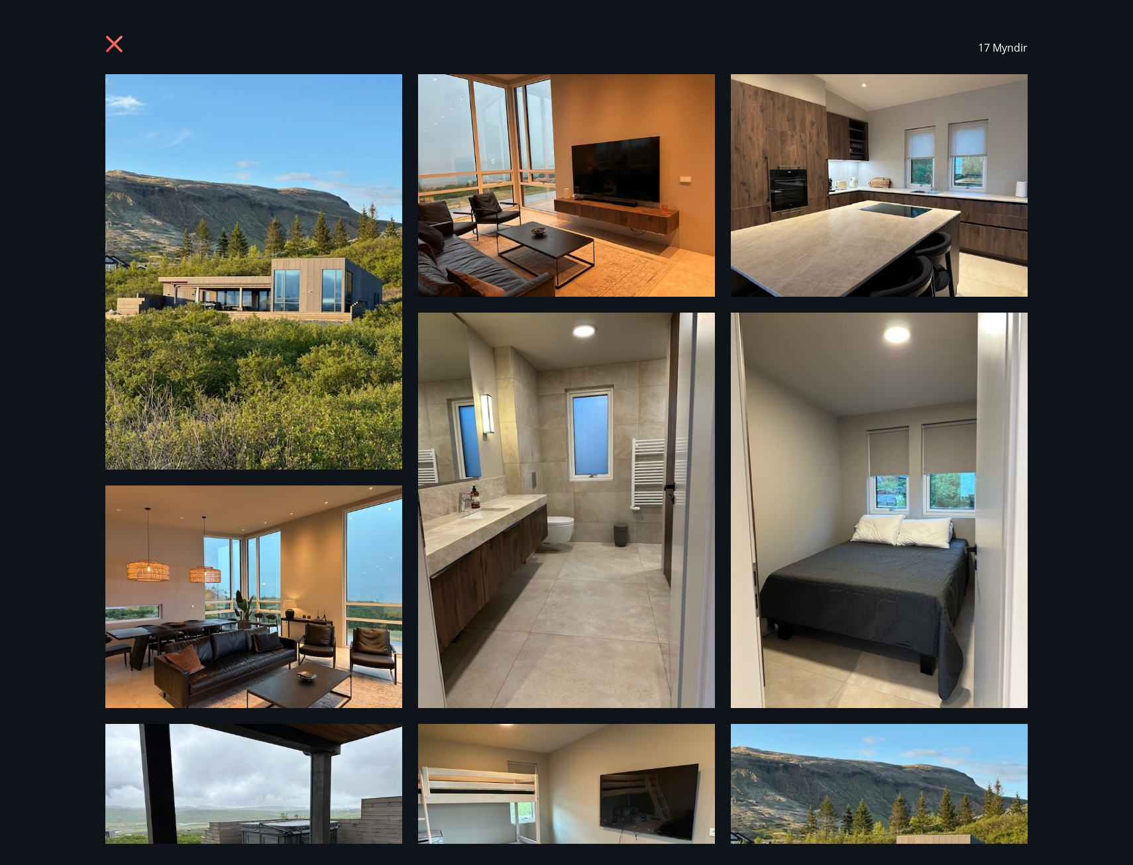
click at [111, 44] on icon at bounding box center [115, 45] width 21 height 21
